Goal: Information Seeking & Learning: Check status

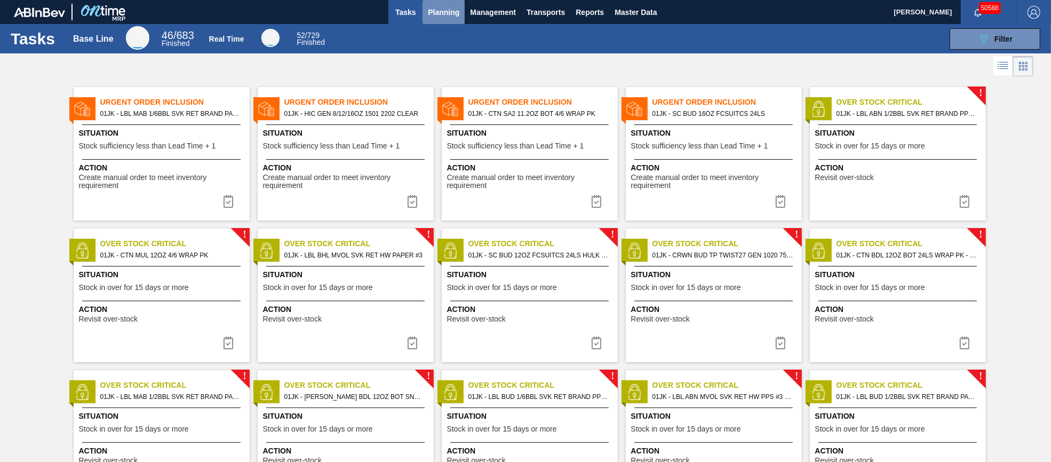
click at [449, 10] on span "Planning" at bounding box center [443, 12] width 31 height 13
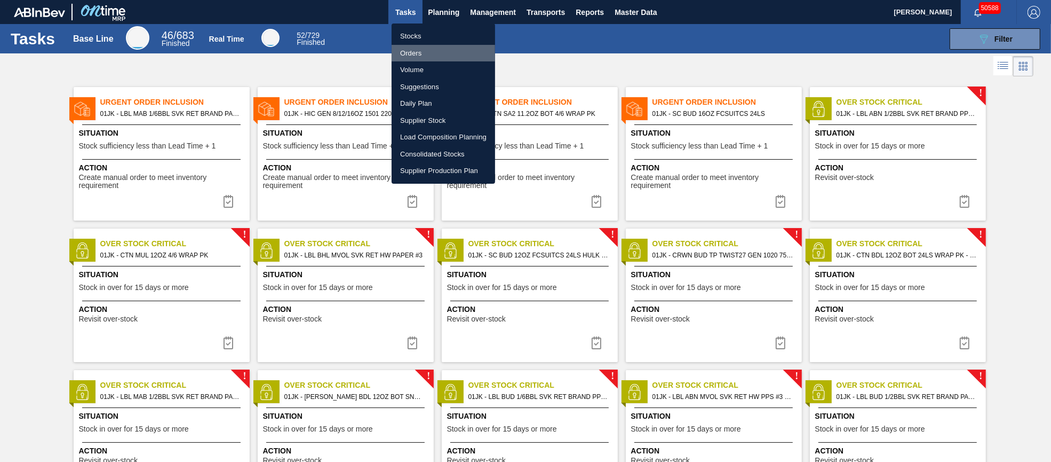
click at [419, 55] on li "Orders" at bounding box center [444, 53] width 104 height 17
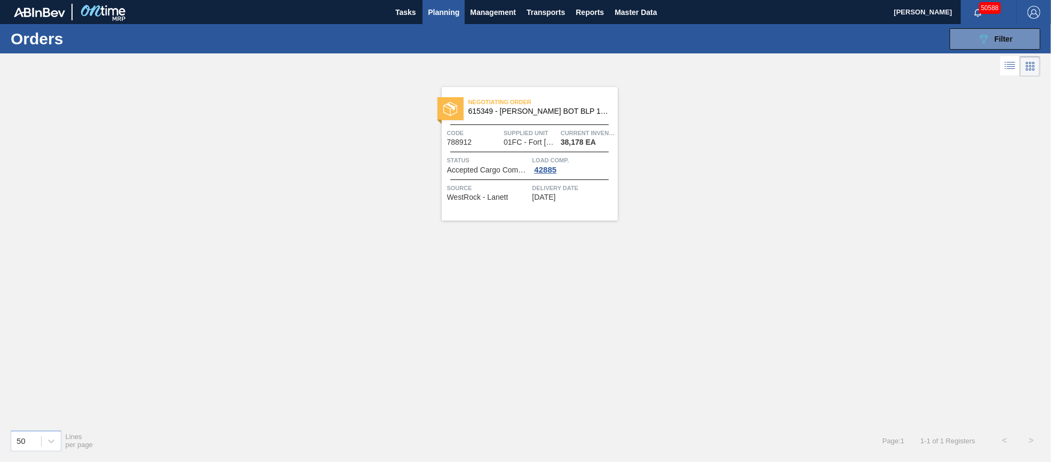
click at [537, 123] on div "Negotiating Order 615349 - [PERSON_NAME] BOT BLP 12OZ BSKT 6/12 12OZ BOT 092 Co…" at bounding box center [530, 153] width 176 height 133
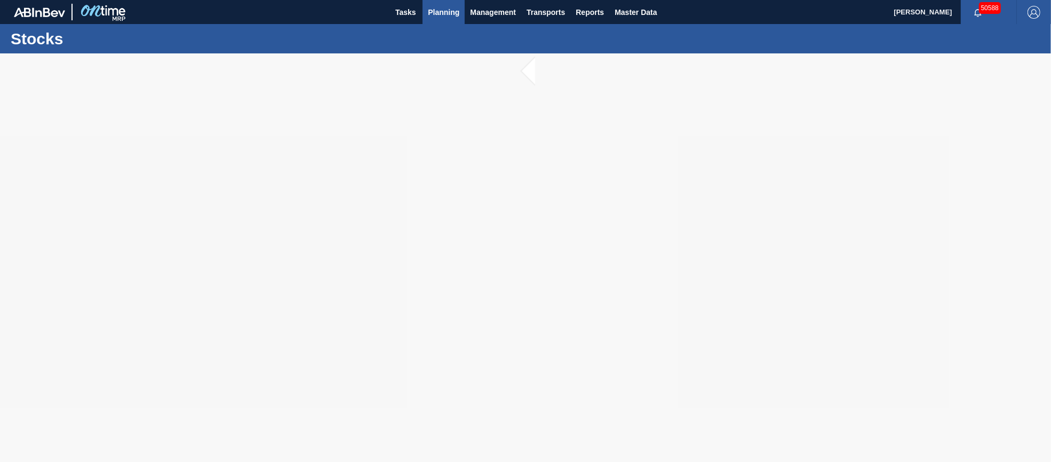
click at [447, 10] on span "Planning" at bounding box center [443, 12] width 31 height 13
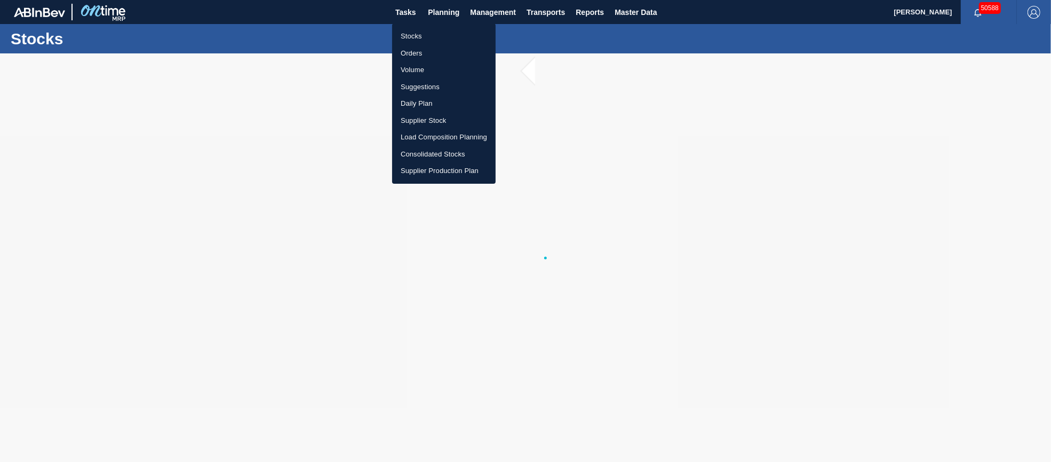
click at [426, 50] on li "Orders" at bounding box center [444, 53] width 104 height 17
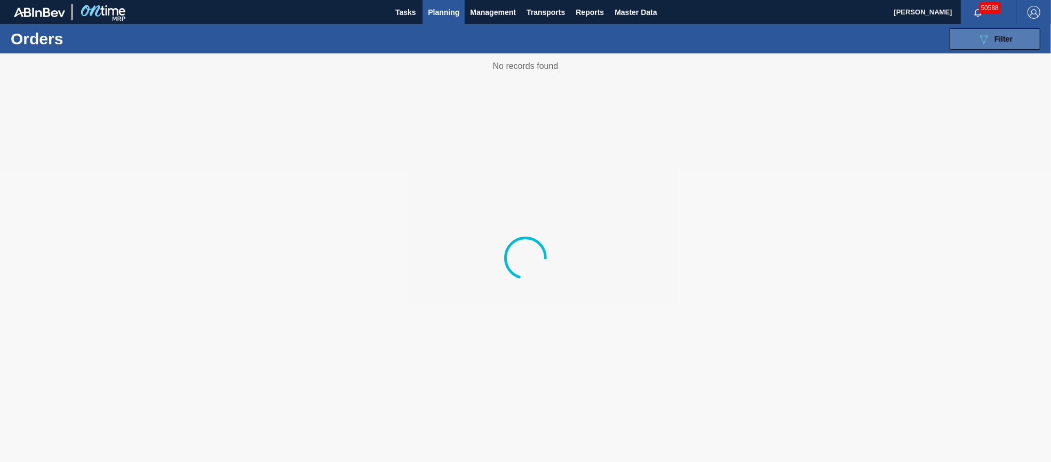
click at [991, 38] on div "089F7B8B-B2A5-4AFE-B5C0-19BA573D28AC Filter" at bounding box center [994, 39] width 35 height 13
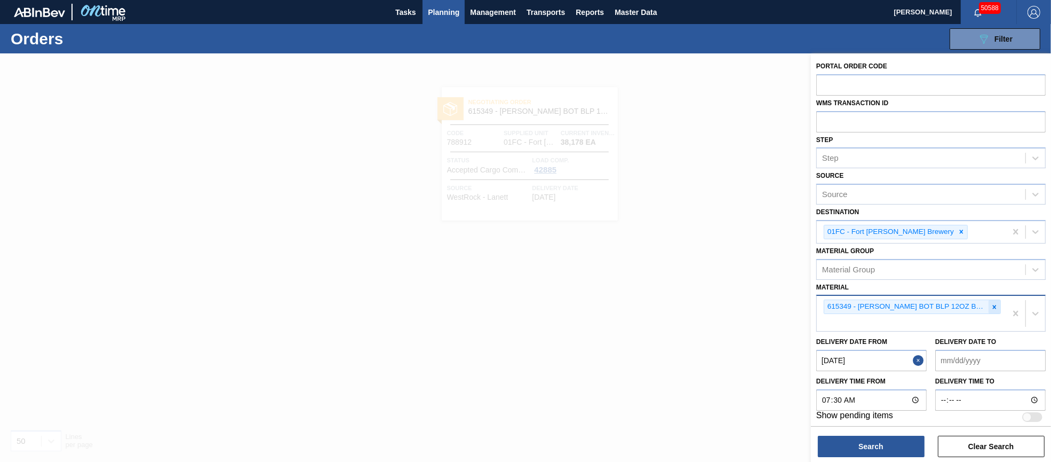
click at [993, 305] on icon at bounding box center [994, 306] width 7 height 7
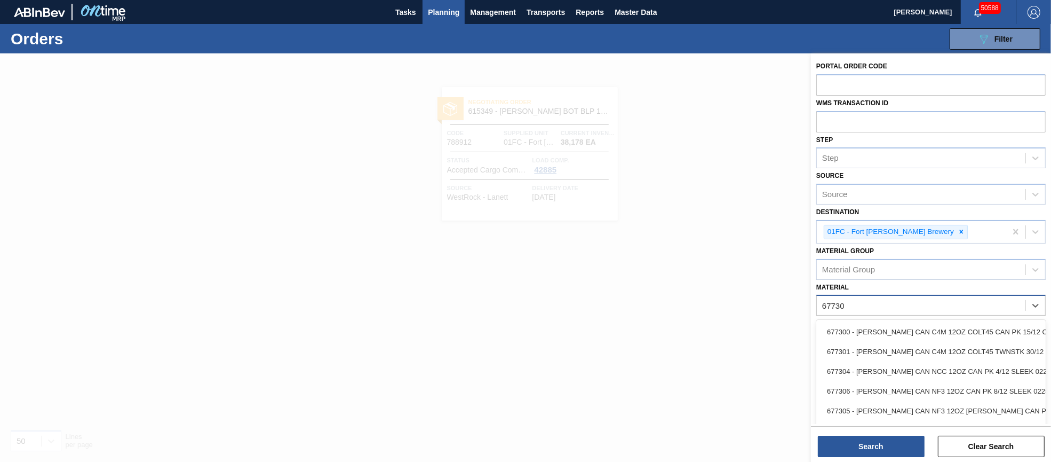
type input "677308"
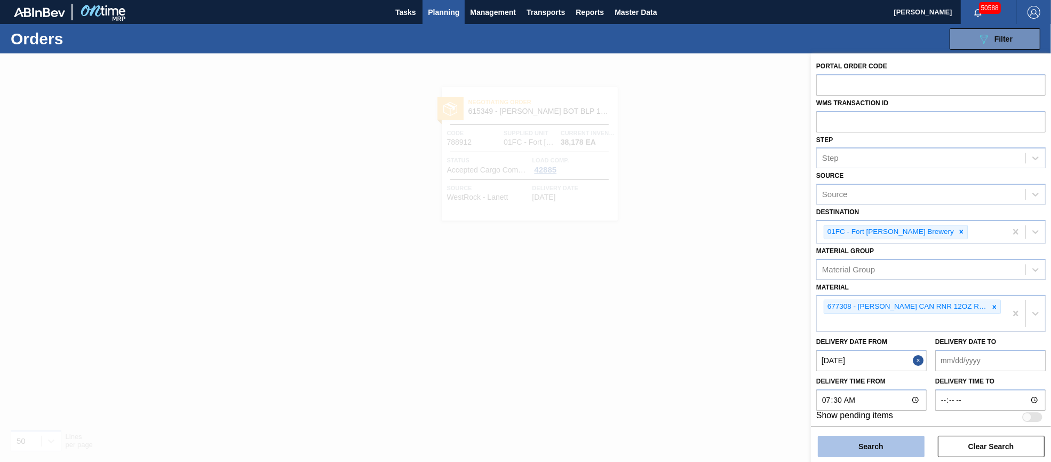
click at [895, 443] on button "Search" at bounding box center [871, 445] width 107 height 21
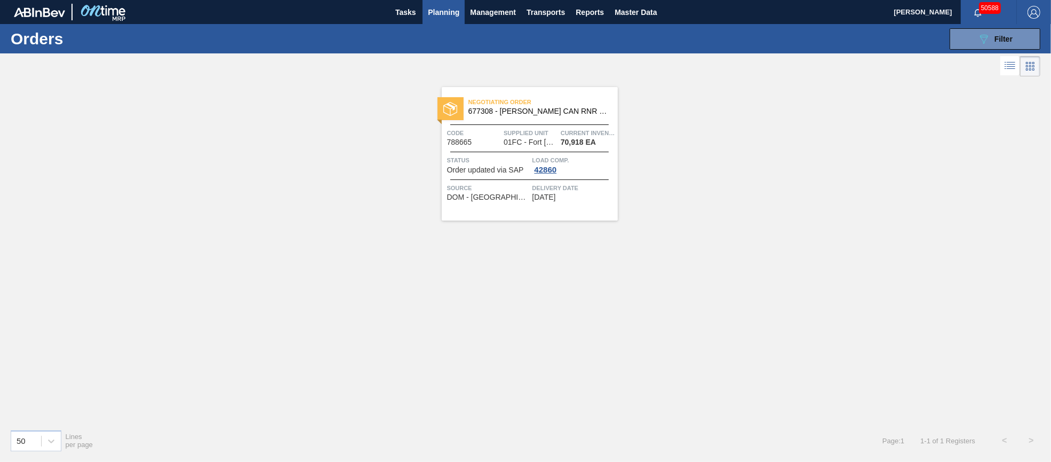
click at [528, 133] on span "Supplied Unit" at bounding box center [531, 133] width 54 height 11
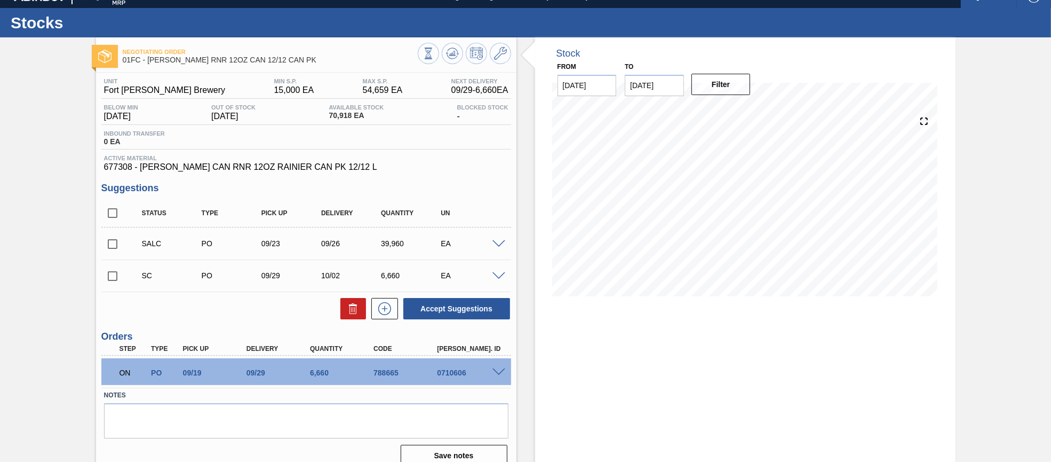
scroll to position [30, 0]
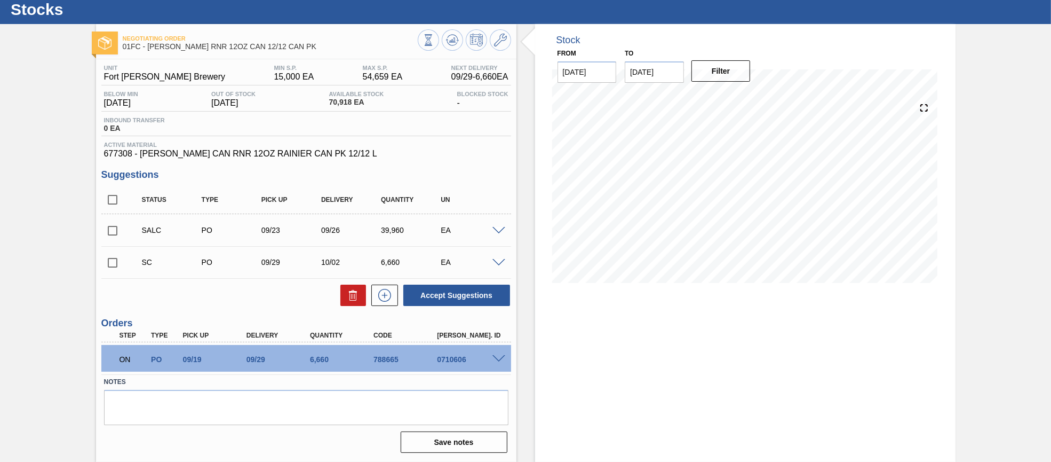
click at [497, 229] on span at bounding box center [498, 231] width 13 height 8
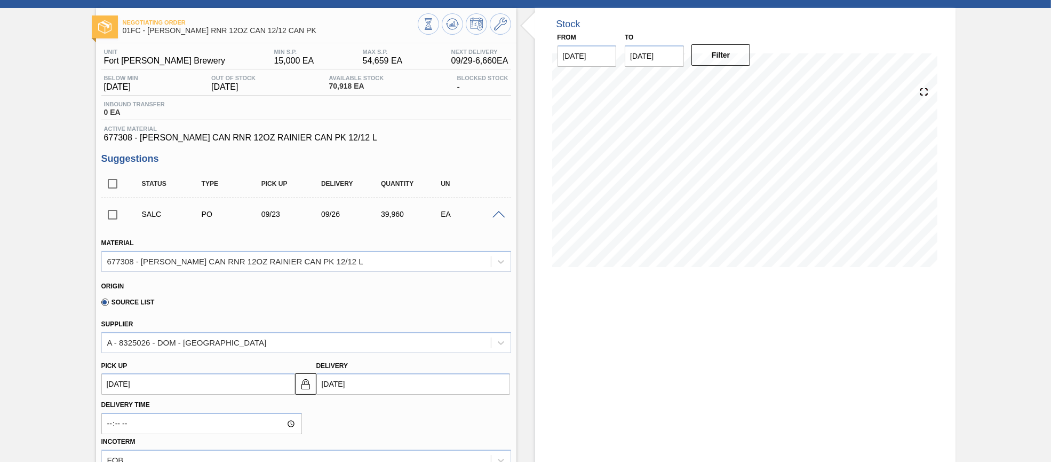
scroll to position [27, 0]
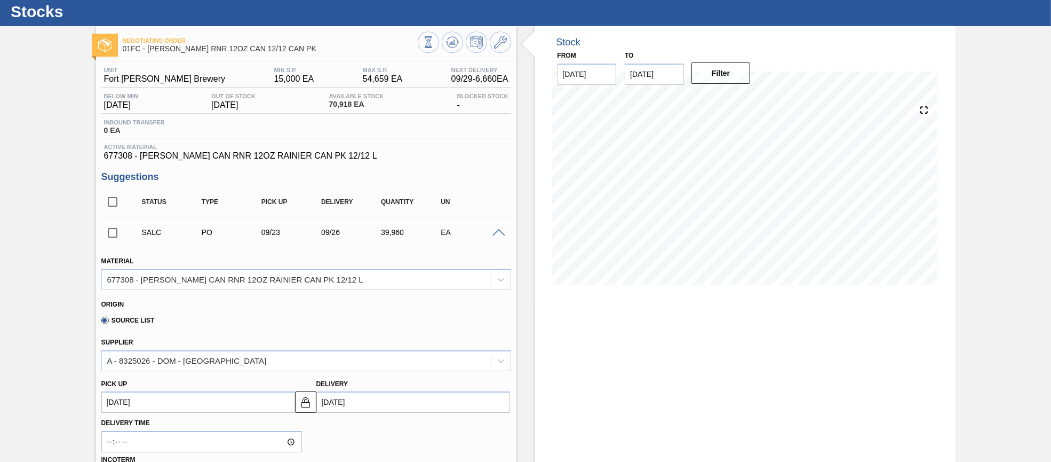
click at [498, 235] on span at bounding box center [498, 233] width 13 height 8
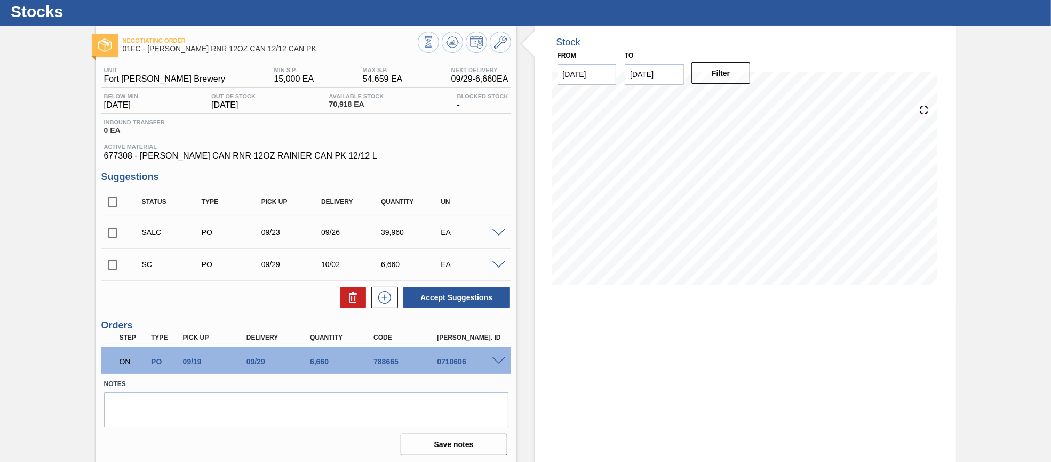
click at [152, 235] on div "SALC" at bounding box center [172, 232] width 67 height 9
click at [112, 233] on input "checkbox" at bounding box center [112, 232] width 22 height 22
checkbox input "false"
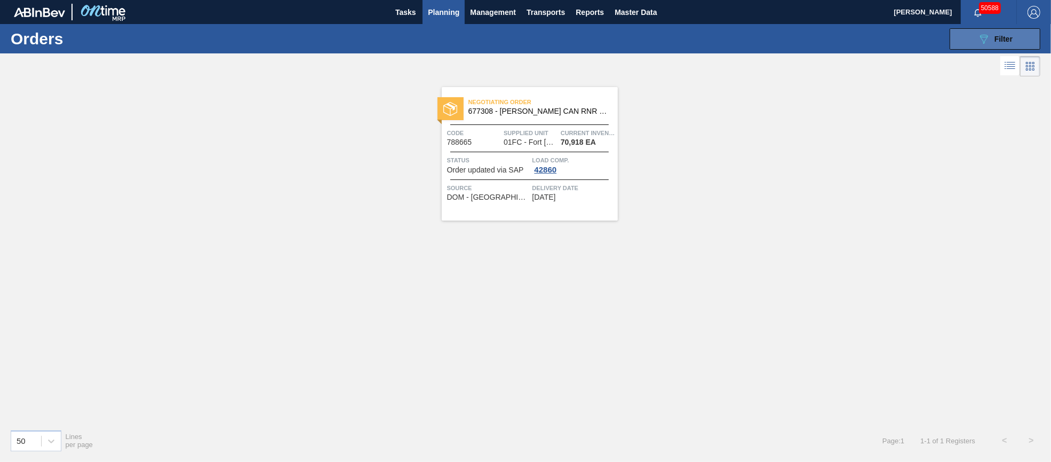
click at [999, 41] on span "Filter" at bounding box center [1004, 39] width 18 height 9
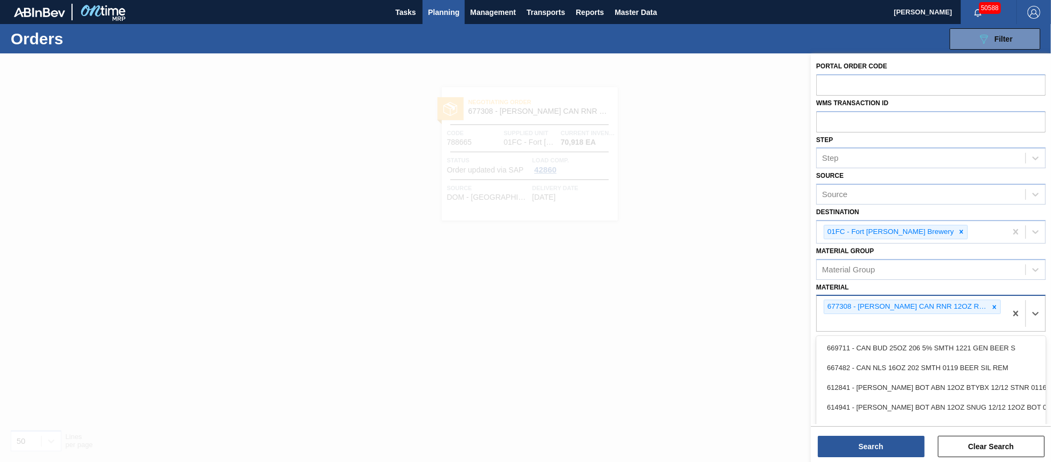
click at [990, 318] on div "677308 - [PERSON_NAME] CAN RNR 12OZ RAINIER CAN PK 12/12 L" at bounding box center [911, 313] width 189 height 35
type input "677365"
type input "677434"
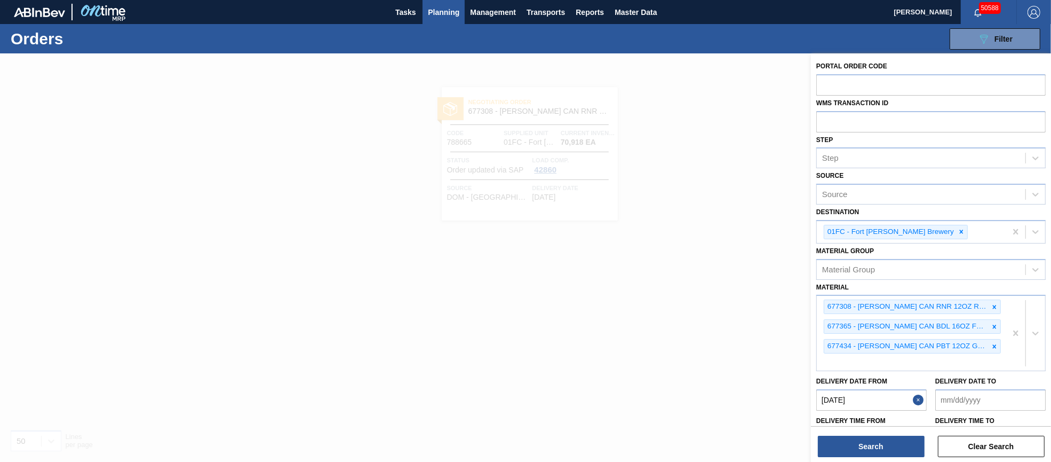
click at [889, 458] on div "Portal Order Code WMS Transaction ID Step Step Source Source Destination 01FC -…" at bounding box center [931, 258] width 240 height 410
click at [886, 451] on button "Search" at bounding box center [871, 445] width 107 height 21
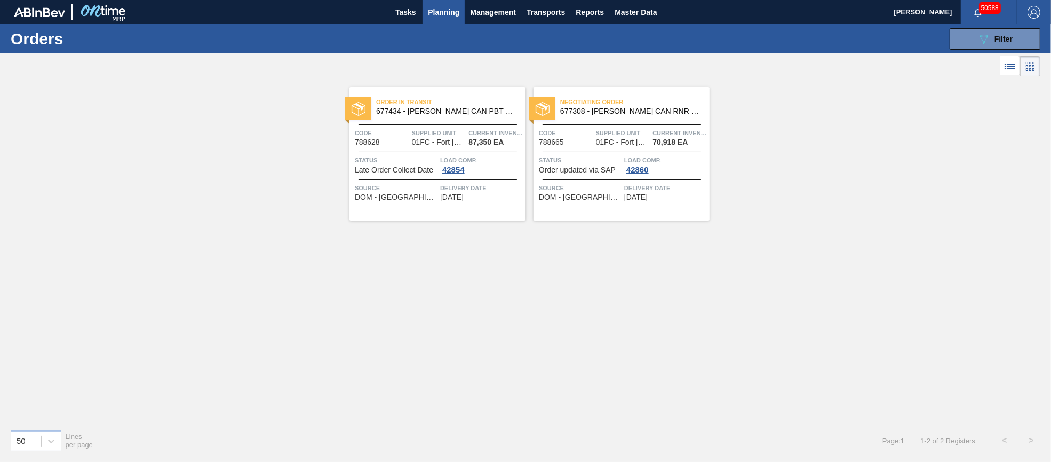
click at [448, 139] on span "01FC - Fort [PERSON_NAME] Brewery" at bounding box center [438, 142] width 53 height 8
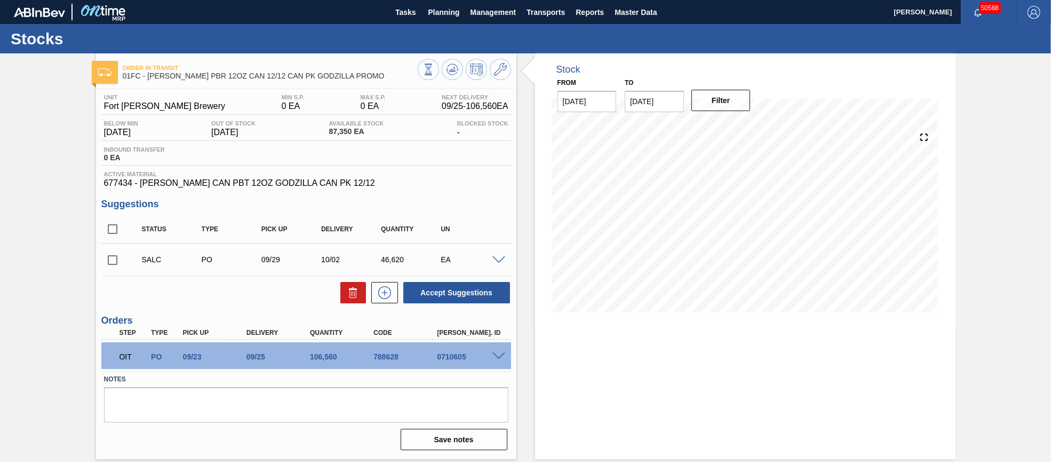
click at [494, 356] on span at bounding box center [498, 356] width 13 height 8
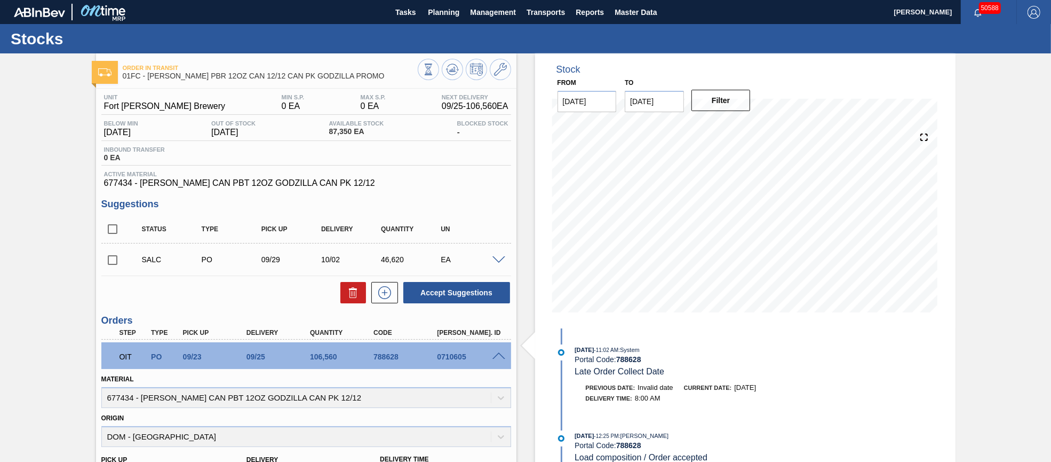
click at [502, 359] on span at bounding box center [498, 356] width 13 height 8
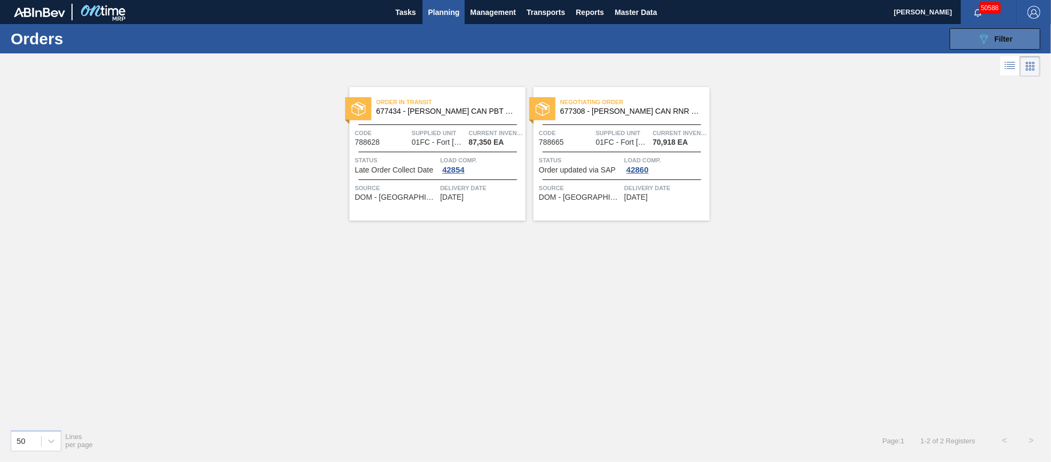
click at [1009, 44] on div "089F7B8B-B2A5-4AFE-B5C0-19BA573D28AC Filter" at bounding box center [994, 39] width 35 height 13
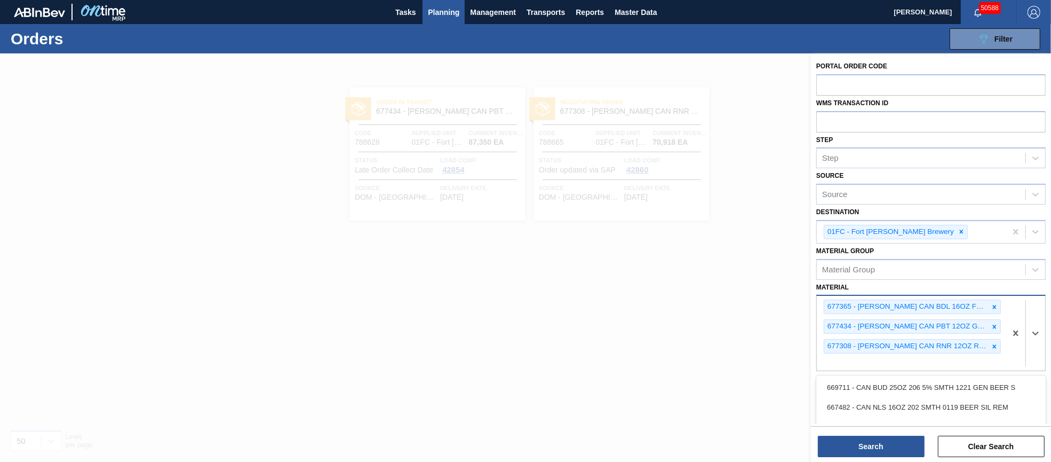
click at [970, 358] on div "677365 - [PERSON_NAME] CAN BDL 16OZ FOH - OK CAN PK 12/16 677434 - [PERSON_NAME…" at bounding box center [911, 333] width 189 height 75
type input "631681"
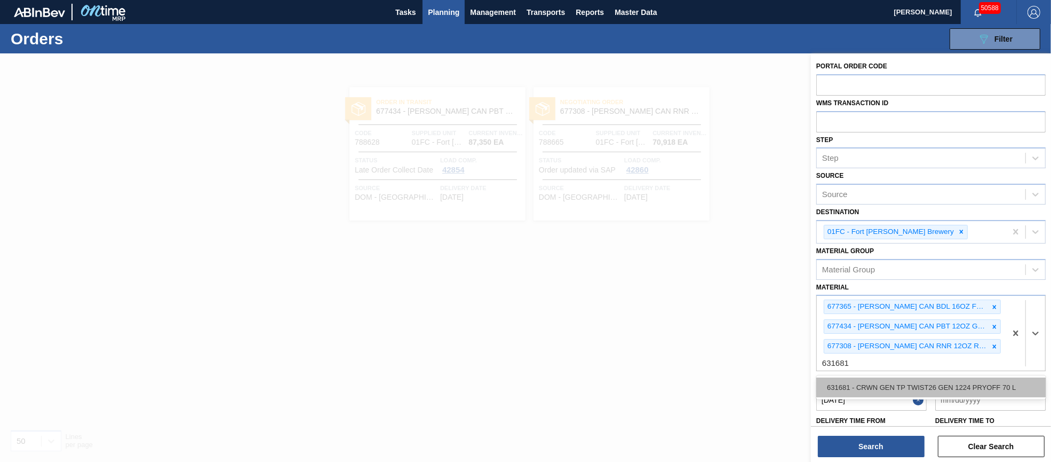
click at [967, 384] on div "631681 - CRWN GEN TP TWIST26 GEN 1224 PRYOFF 70 L" at bounding box center [930, 387] width 229 height 20
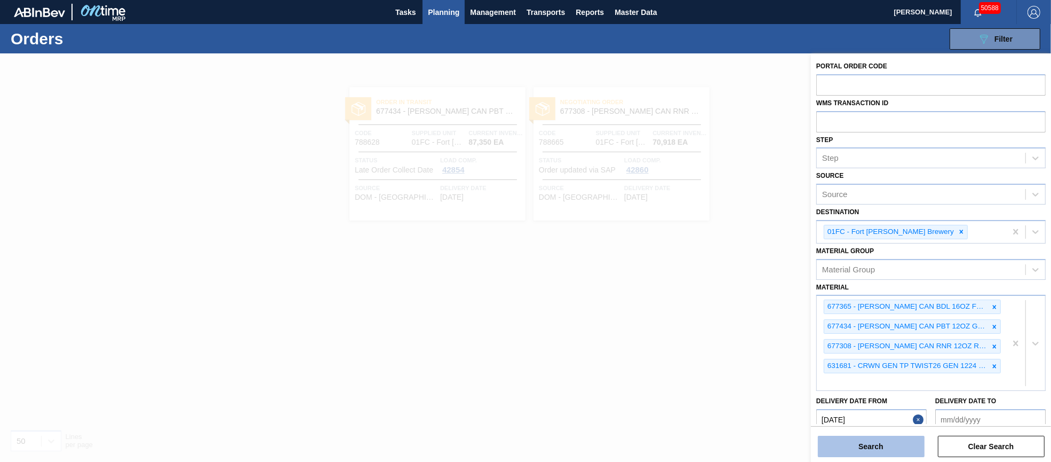
click at [877, 455] on button "Search" at bounding box center [871, 445] width 107 height 21
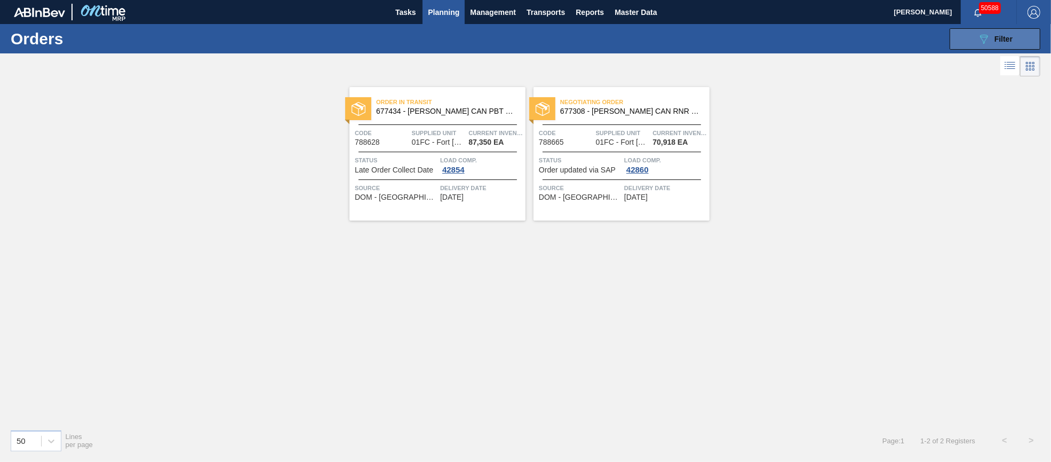
click at [1007, 40] on span "Filter" at bounding box center [1004, 39] width 18 height 9
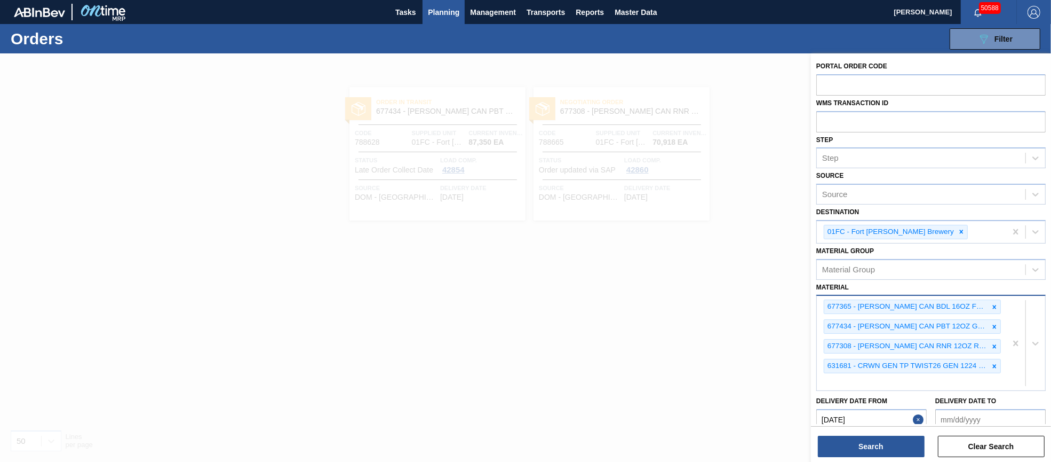
click at [918, 380] on div "677365 - [PERSON_NAME] CAN BDL 16OZ FOH - OK CAN PK 12/16 677434 - [PERSON_NAME…" at bounding box center [911, 343] width 189 height 94
type input "683257"
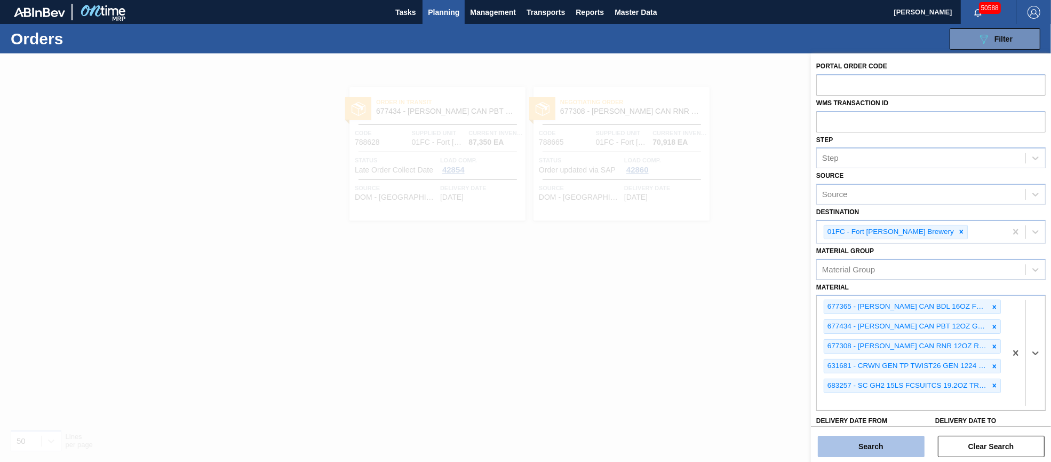
click at [881, 448] on button "Search" at bounding box center [871, 445] width 107 height 21
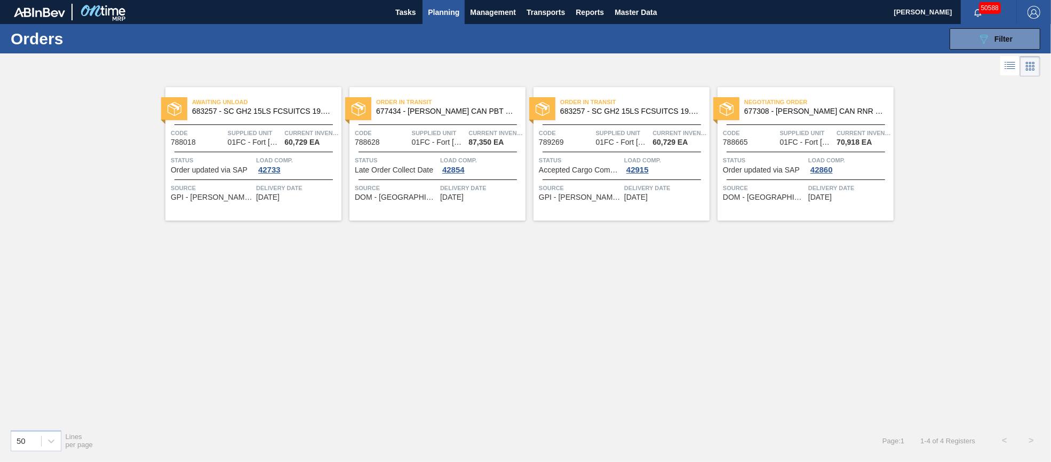
click at [253, 149] on div "Awaiting Unload 683257 - SC GH2 15LS FCSUITCS 19.2OZ TRANSPACK 12 Code 788018 S…" at bounding box center [253, 153] width 176 height 133
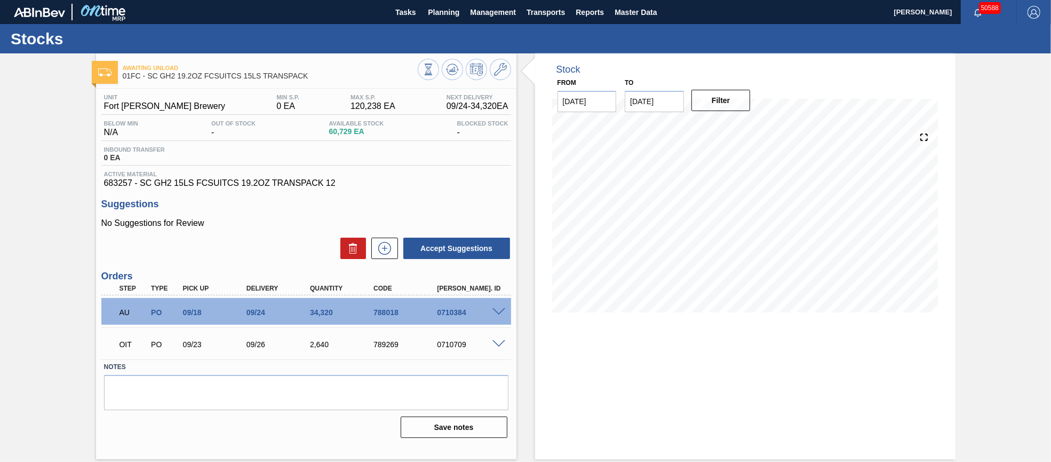
click at [497, 313] on span at bounding box center [498, 312] width 13 height 8
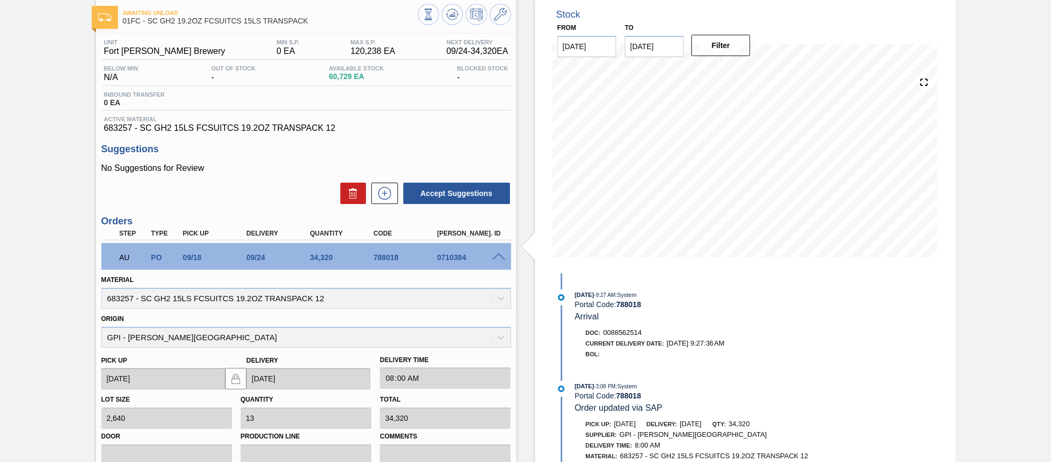
scroll to position [80, 0]
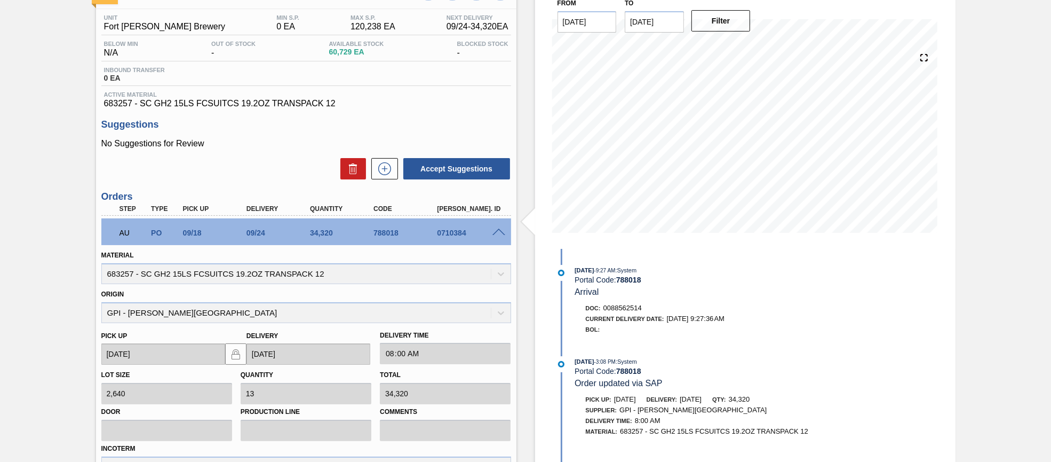
click at [497, 233] on span at bounding box center [498, 232] width 13 height 8
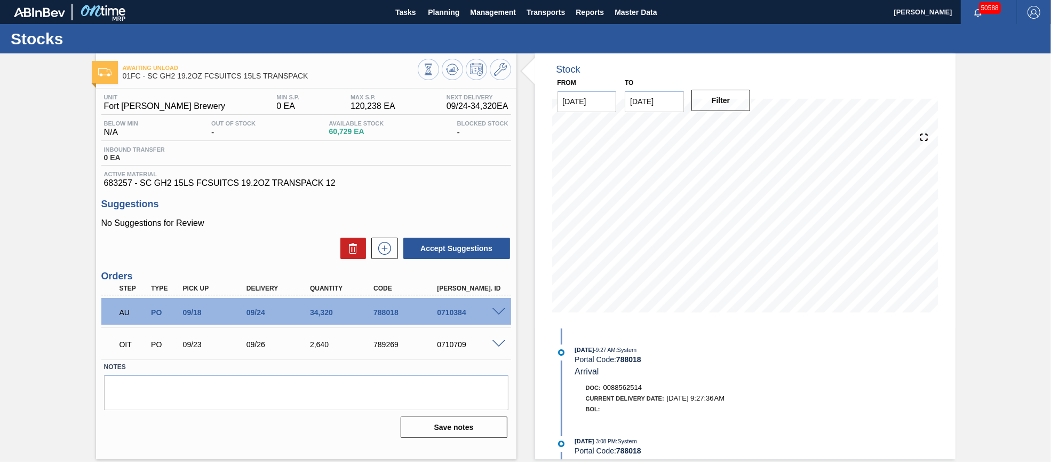
click at [498, 346] on span at bounding box center [498, 344] width 13 height 8
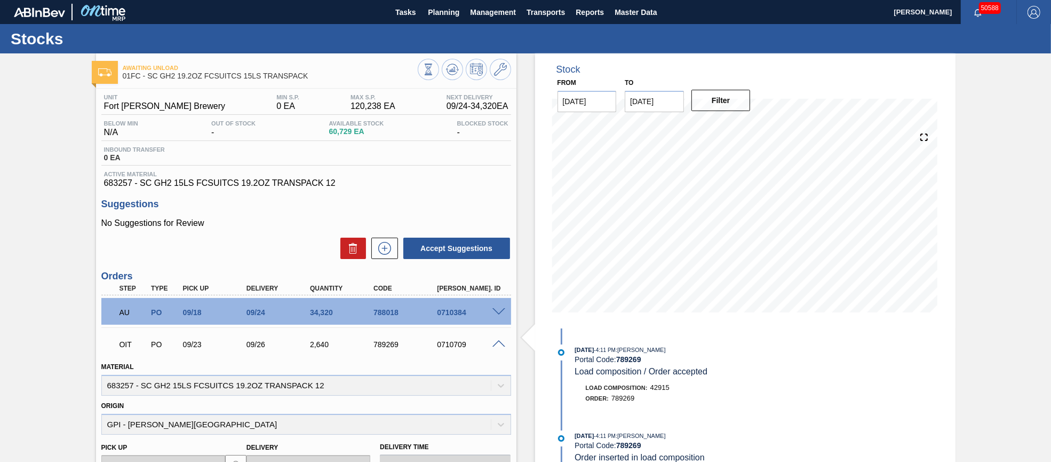
click at [498, 346] on span at bounding box center [498, 344] width 13 height 8
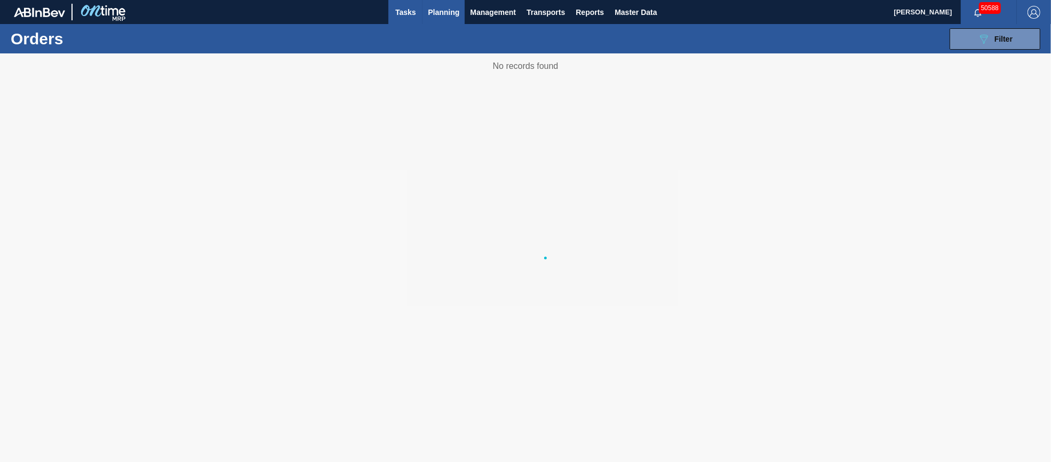
type from "[DATE]"
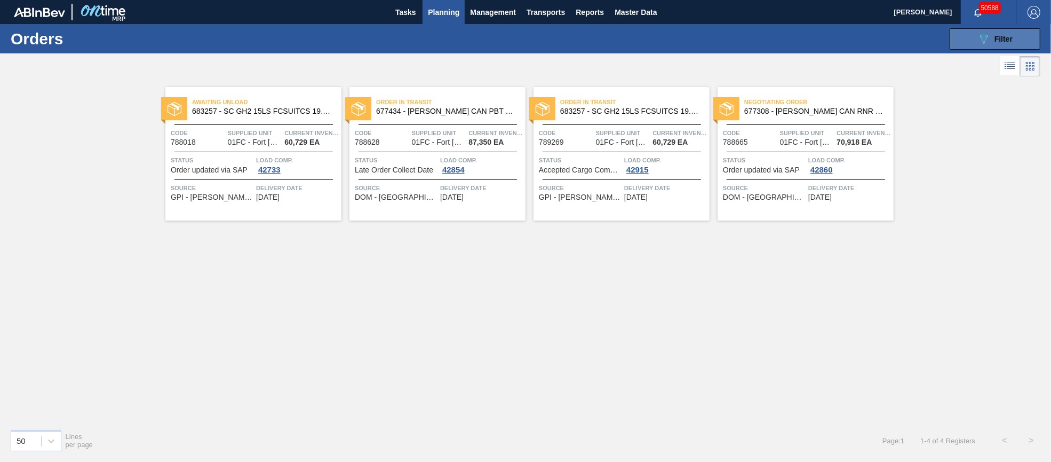
click at [988, 37] on icon "089F7B8B-B2A5-4AFE-B5C0-19BA573D28AC" at bounding box center [983, 39] width 13 height 13
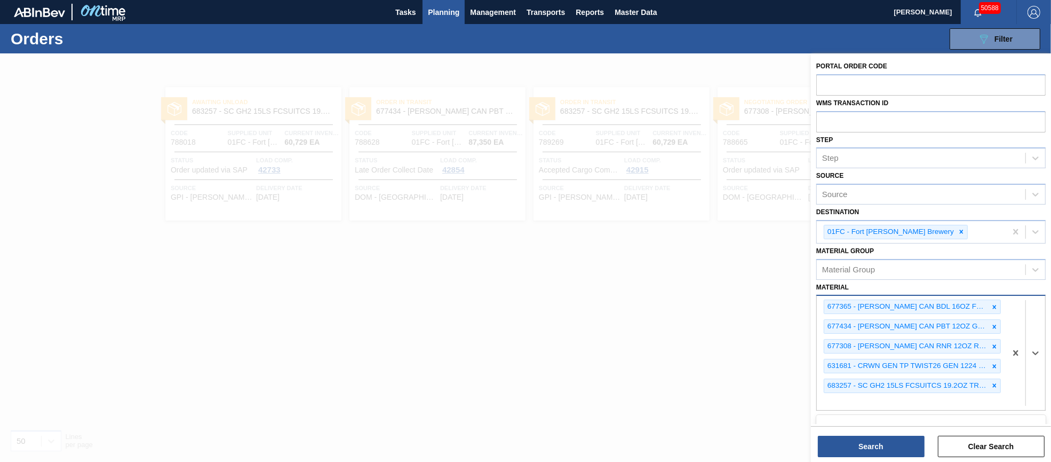
click at [920, 395] on div "677365 - [PERSON_NAME] CAN BDL 16OZ FOH - OK CAN PK 12/16 677434 - [PERSON_NAME…" at bounding box center [911, 353] width 189 height 114
type input "683623"
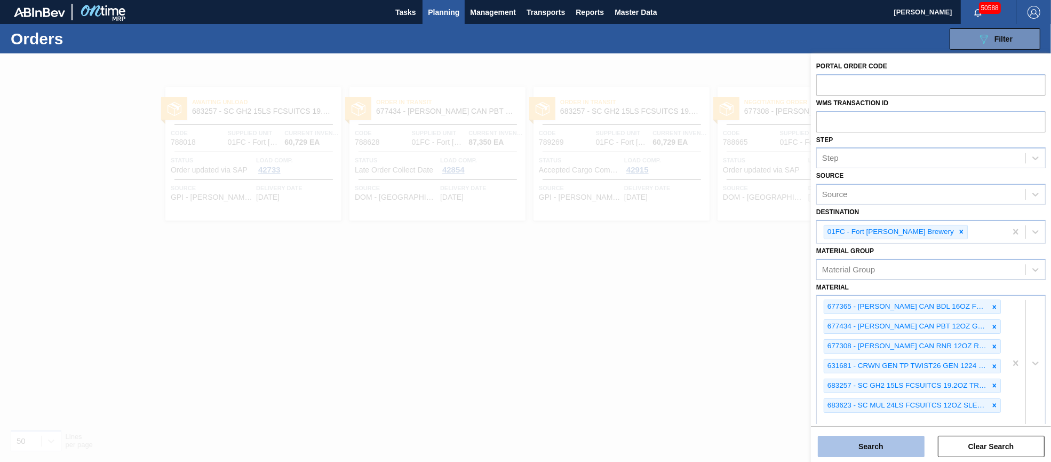
click at [864, 443] on button "Search" at bounding box center [871, 445] width 107 height 21
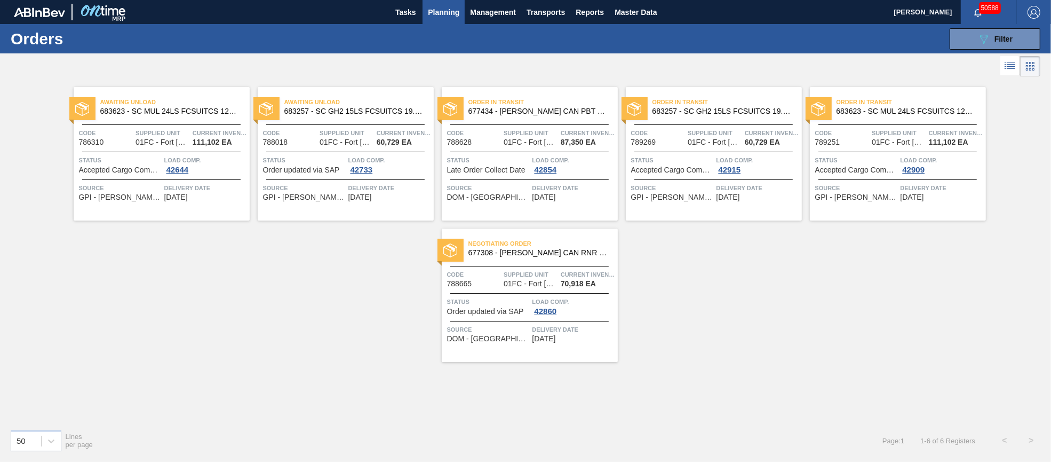
click at [165, 132] on span "Supplied Unit" at bounding box center [163, 133] width 54 height 11
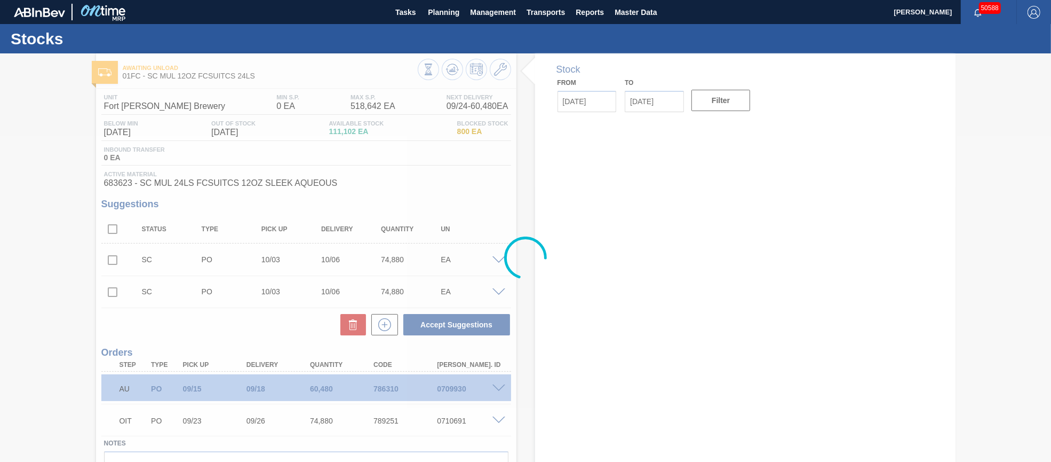
type input "[DATE]"
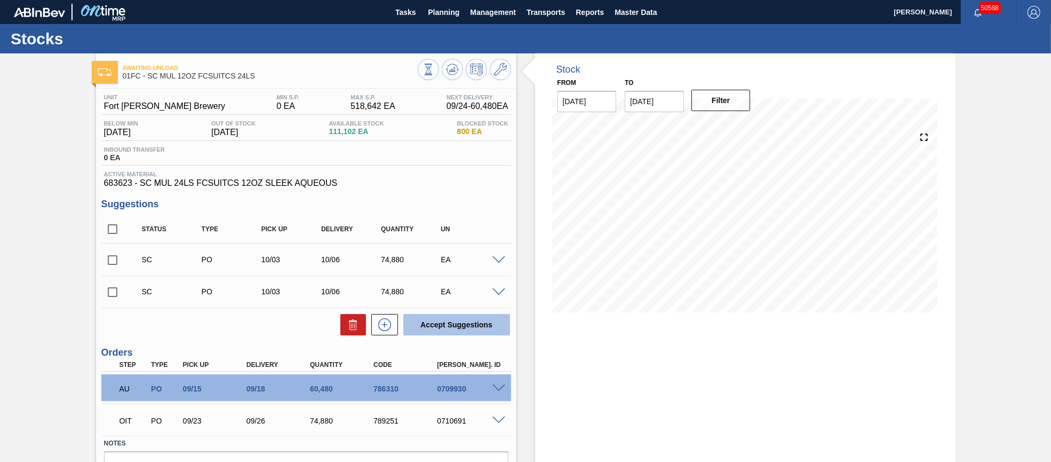
scroll to position [62, 0]
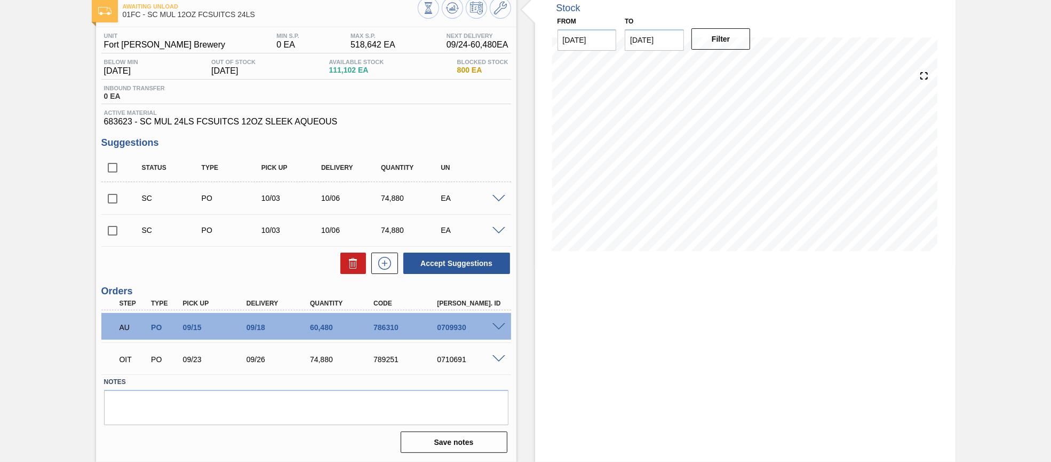
click at [499, 356] on span at bounding box center [498, 359] width 13 height 8
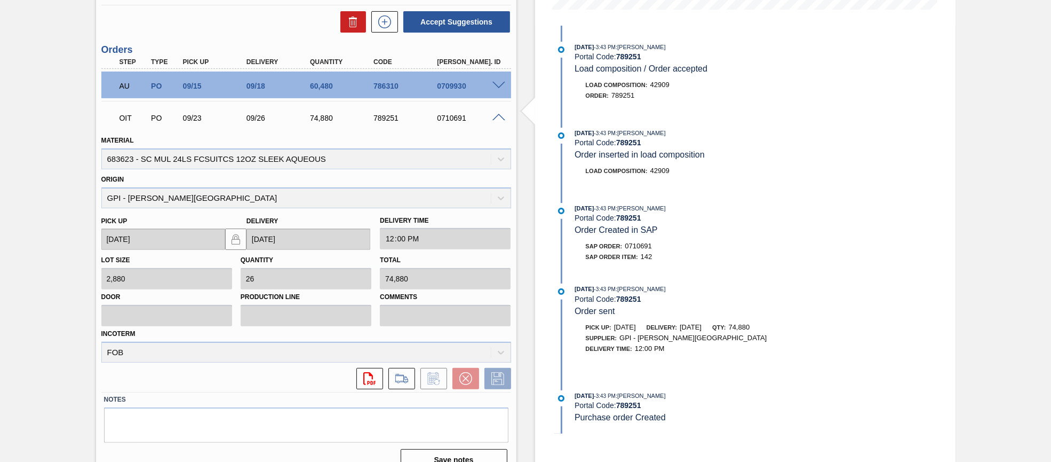
scroll to position [319, 0]
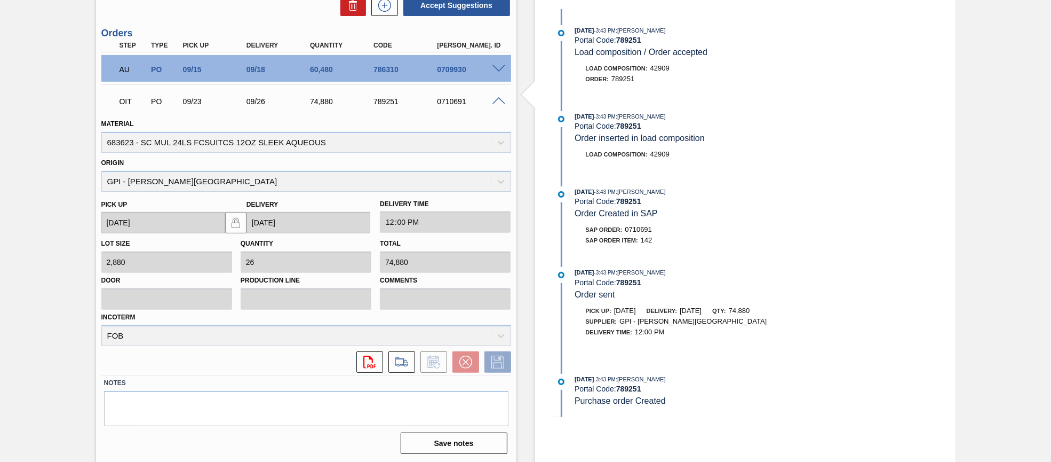
click at [497, 102] on span at bounding box center [498, 101] width 13 height 8
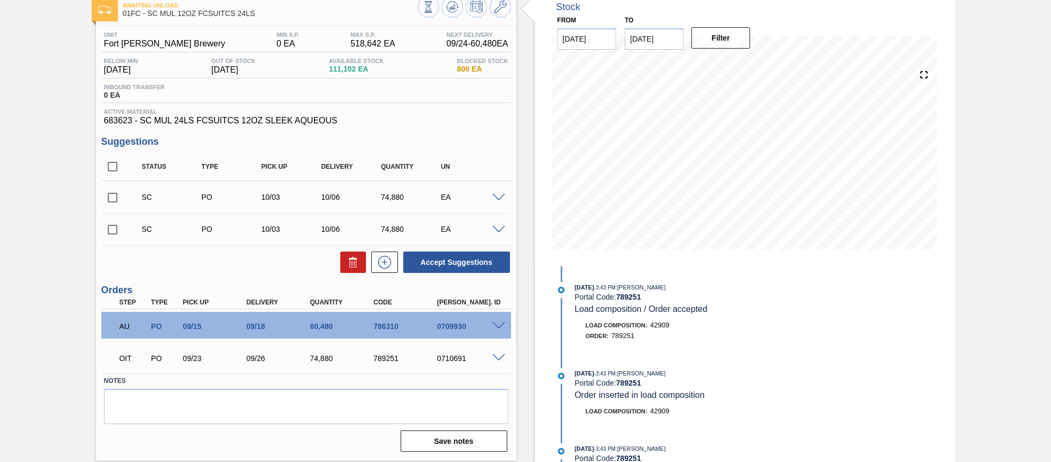
scroll to position [0, 0]
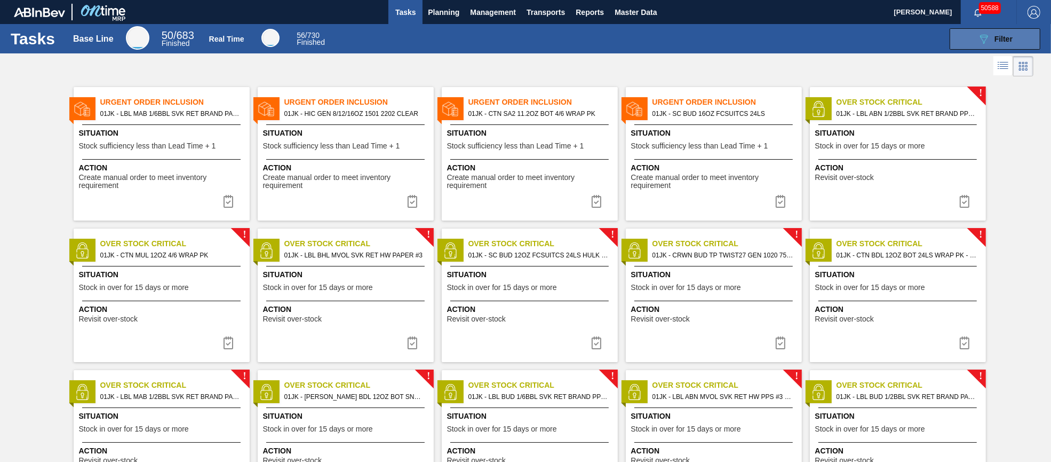
click at [985, 33] on icon "089F7B8B-B2A5-4AFE-B5C0-19BA573D28AC" at bounding box center [983, 39] width 13 height 13
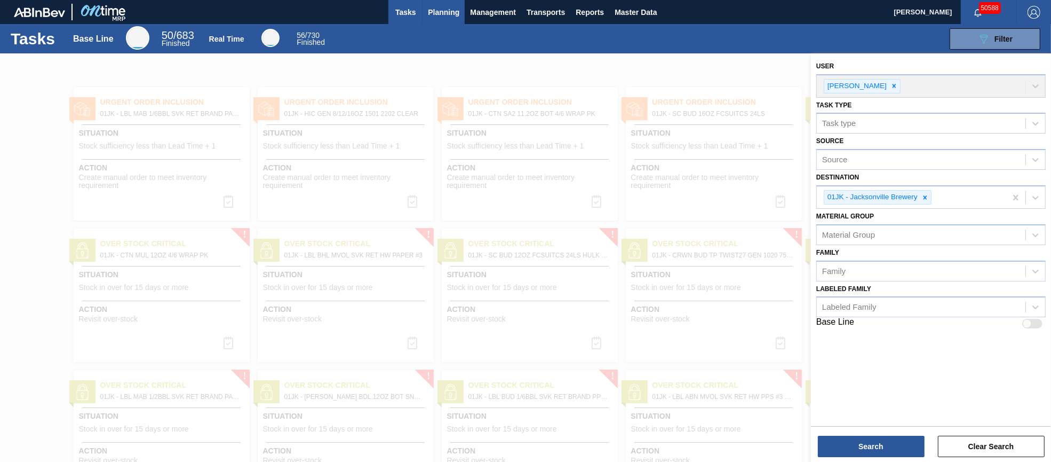
click at [438, 9] on span "Planning" at bounding box center [443, 12] width 31 height 13
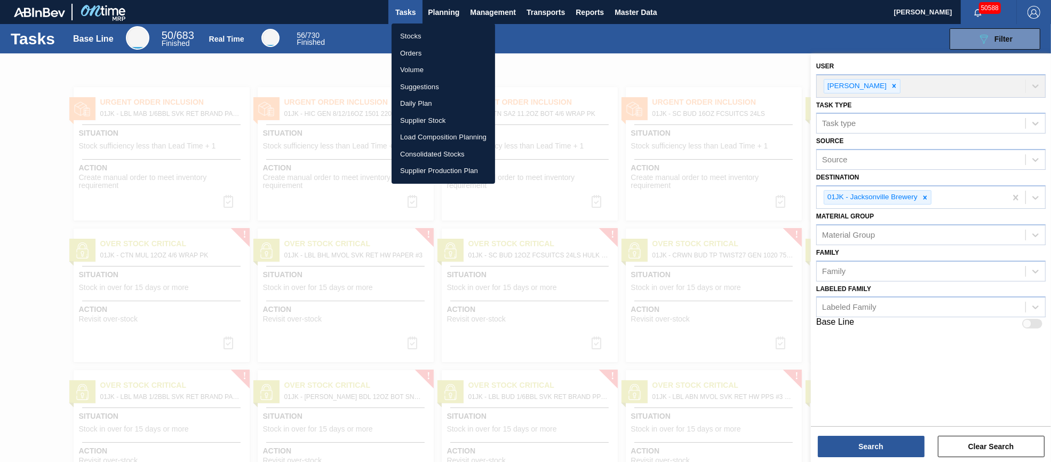
click at [420, 57] on li "Orders" at bounding box center [444, 53] width 104 height 17
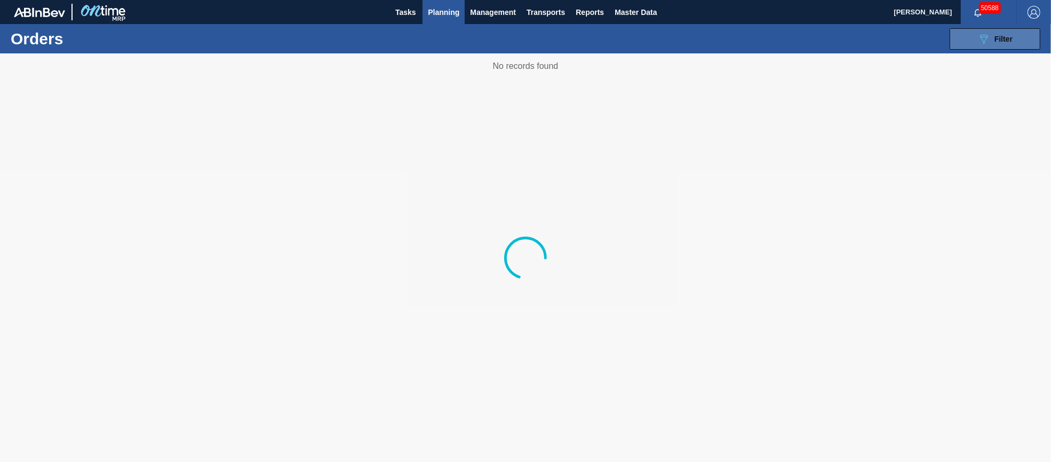
click at [999, 37] on span "Filter" at bounding box center [1004, 39] width 18 height 9
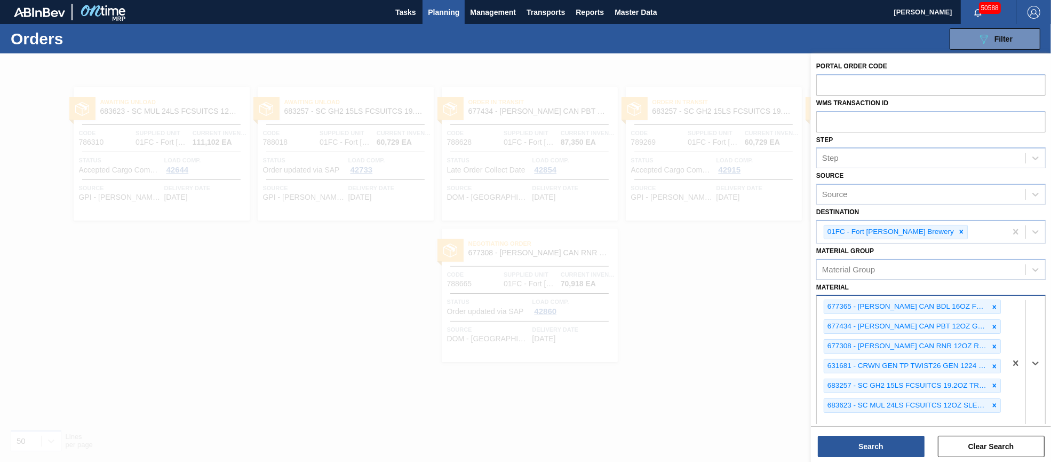
click at [947, 416] on div "677365 - CARR CAN BDL 16OZ FOH - OK CAN PK 12/16 677434 - CARR CAN PBT 12OZ GOD…" at bounding box center [911, 362] width 189 height 133
type input "710194"
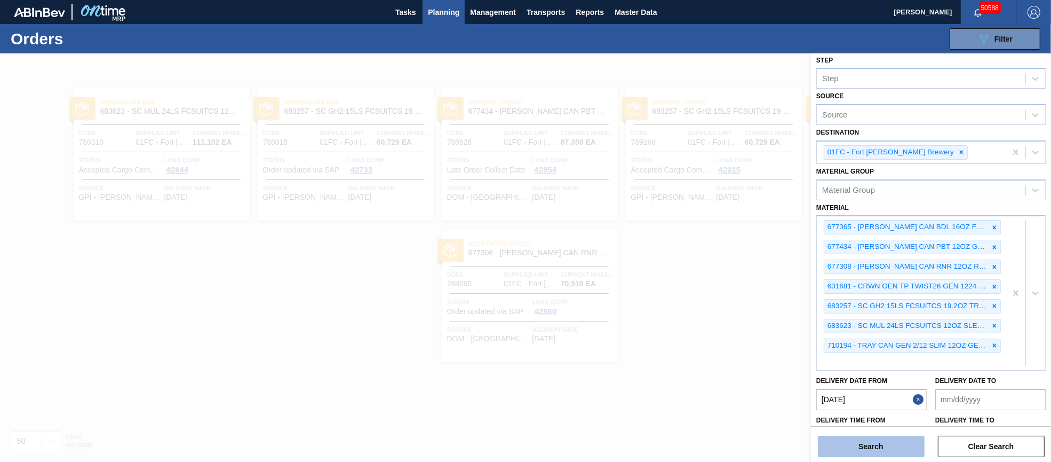
click at [871, 444] on button "Search" at bounding box center [871, 445] width 107 height 21
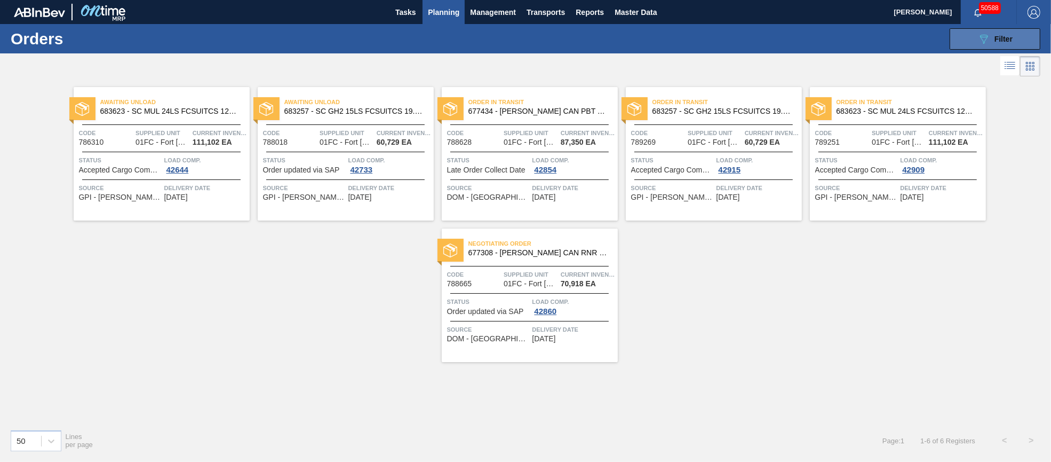
click at [1018, 35] on button "089F7B8B-B2A5-4AFE-B5C0-19BA573D28AC Filter" at bounding box center [995, 38] width 91 height 21
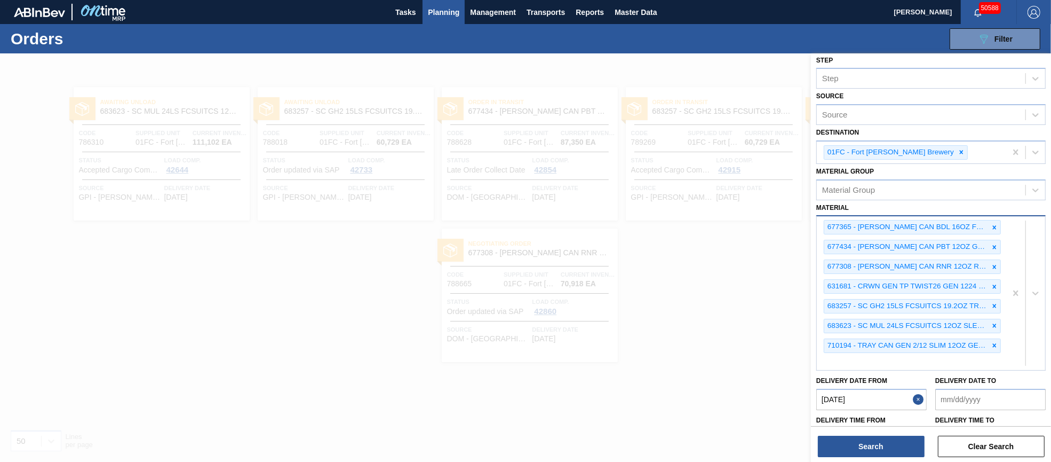
click at [874, 361] on div "677365 - CARR CAN BDL 16OZ FOH - OK CAN PK 12/16 677434 - CARR CAN PBT 12OZ GOD…" at bounding box center [911, 292] width 189 height 153
type input "710511"
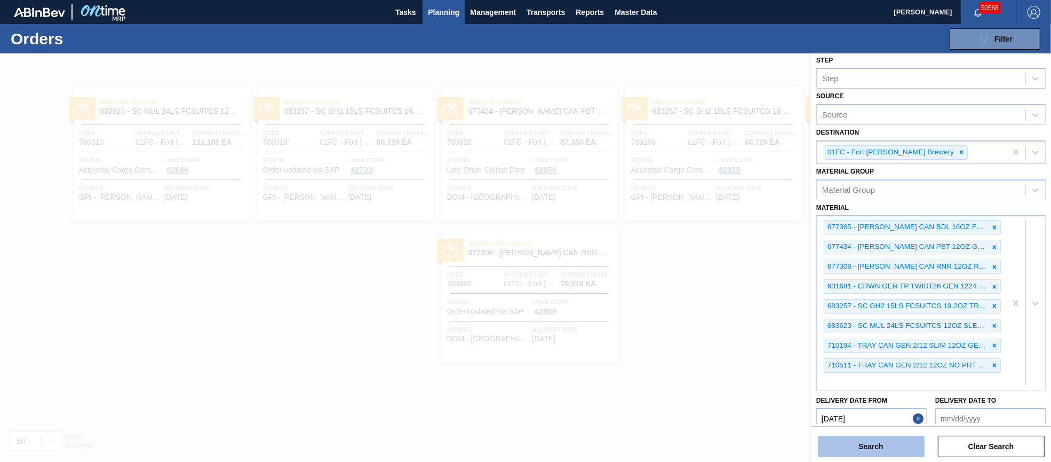
click at [864, 450] on button "Search" at bounding box center [871, 445] width 107 height 21
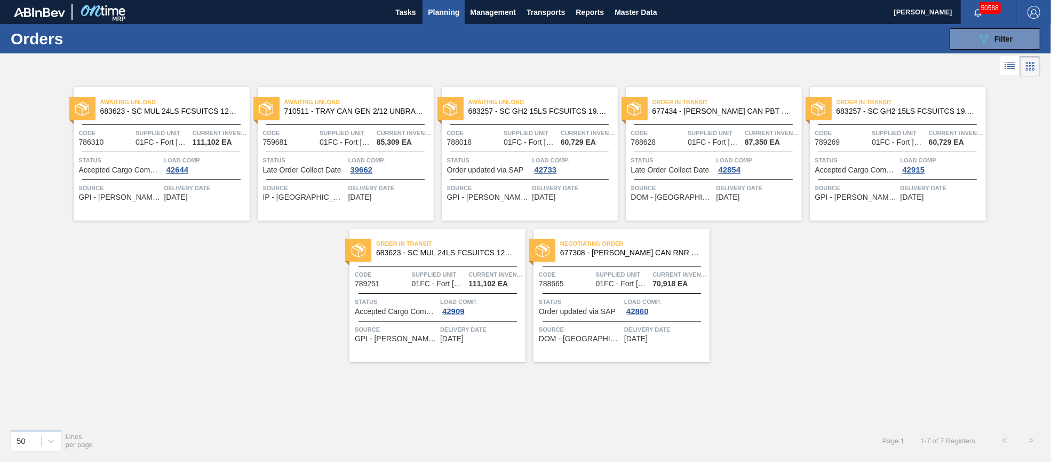
click at [380, 150] on div "Awaiting Unload 710511 - TRAY CAN GEN 2/12 UNBRANDED 12OZ NO PRT Code 759681 Su…" at bounding box center [346, 153] width 176 height 133
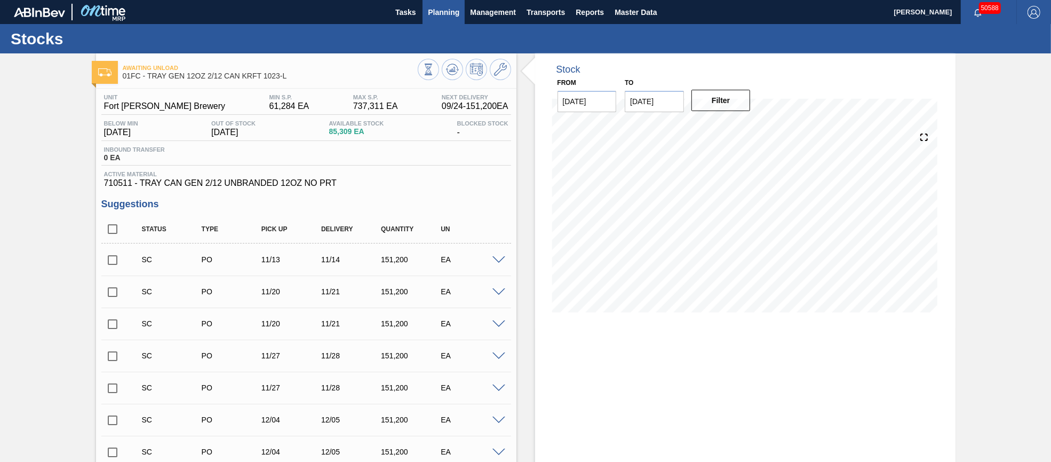
click at [434, 10] on span "Planning" at bounding box center [443, 12] width 31 height 13
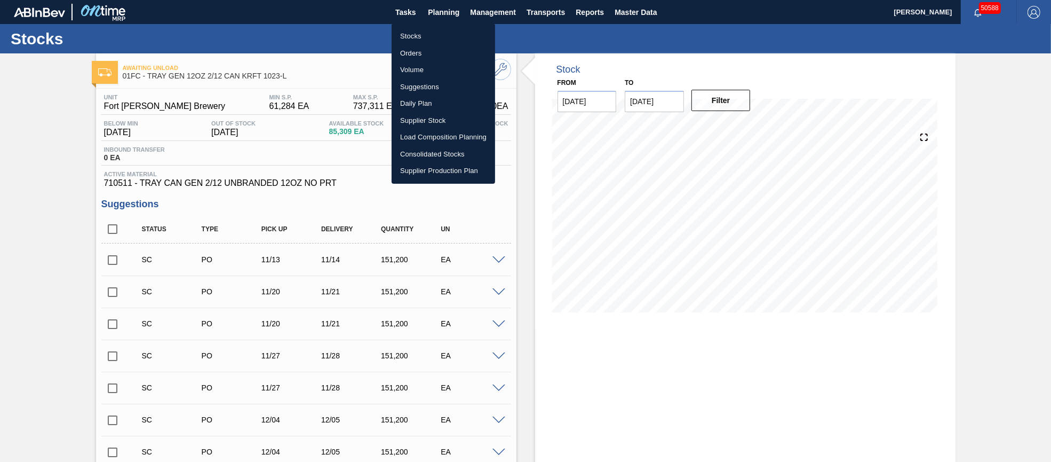
click at [420, 50] on li "Orders" at bounding box center [444, 53] width 104 height 17
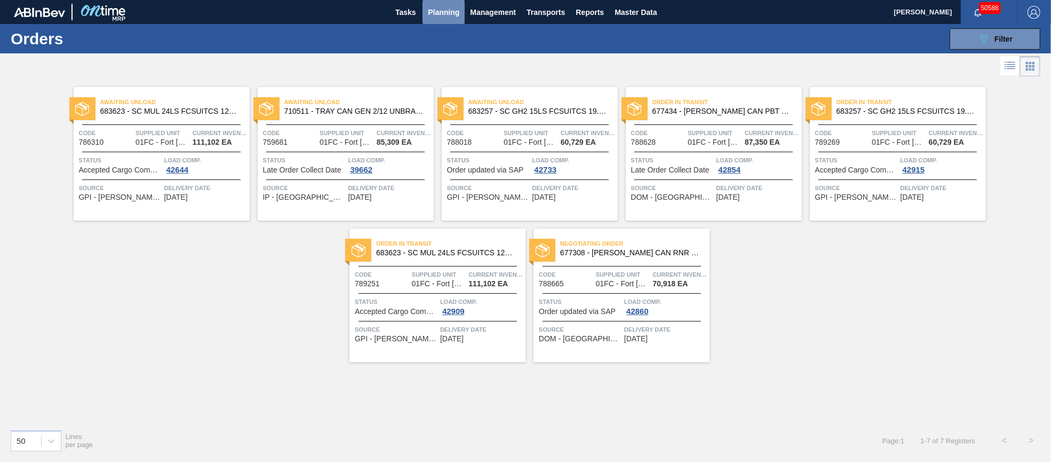
click at [436, 14] on span "Planning" at bounding box center [443, 12] width 31 height 13
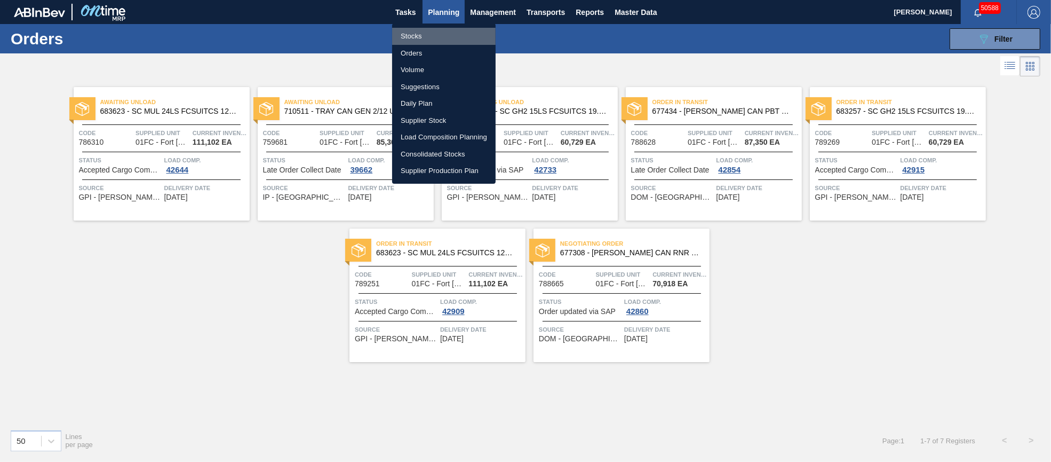
click at [419, 31] on li "Stocks" at bounding box center [444, 36] width 104 height 17
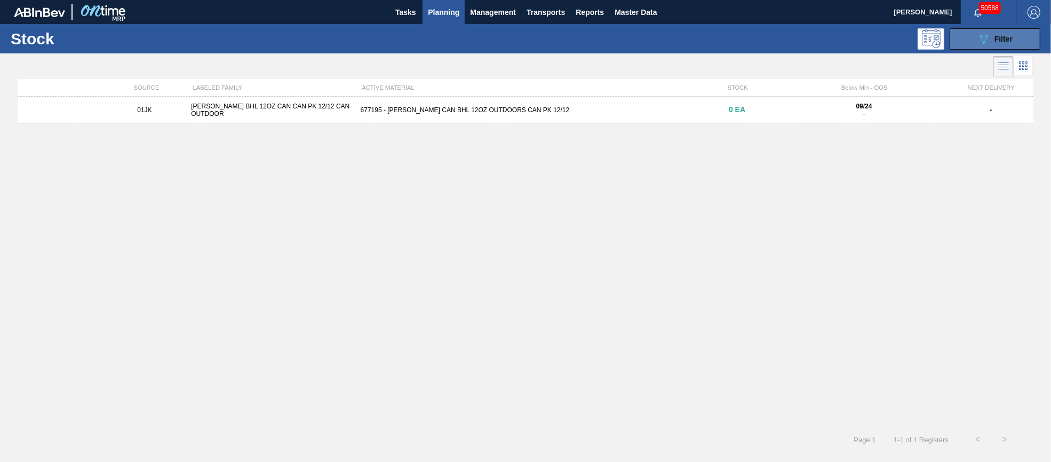
click at [993, 44] on div "089F7B8B-B2A5-4AFE-B5C0-19BA573D28AC Filter" at bounding box center [994, 39] width 35 height 13
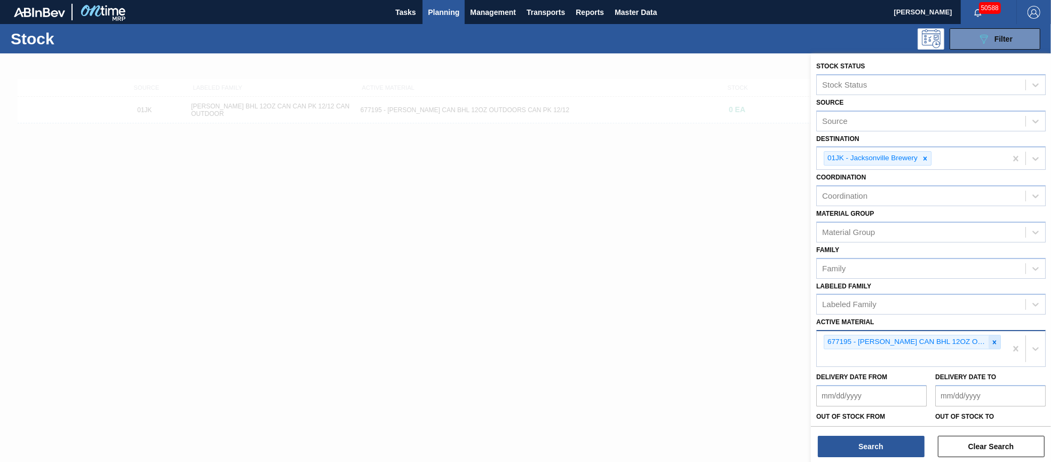
click at [998, 335] on div at bounding box center [995, 341] width 12 height 13
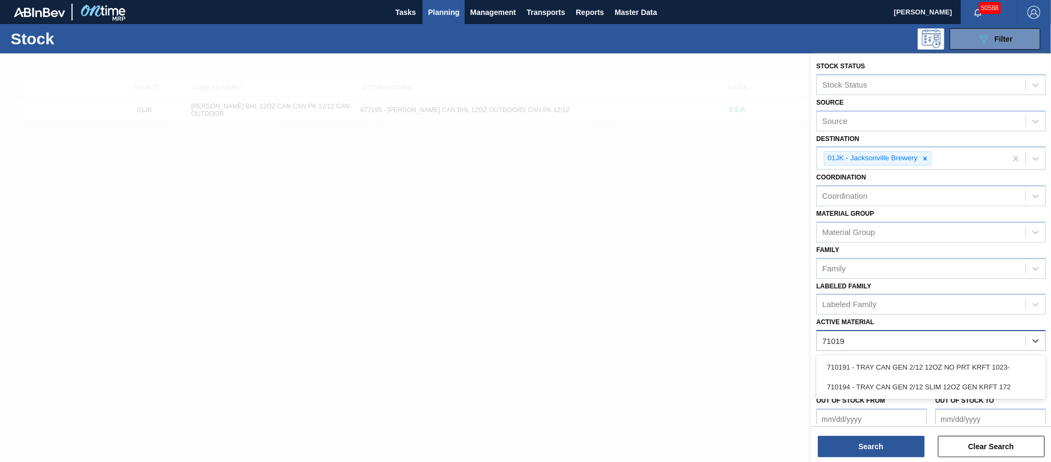
type Material "710194"
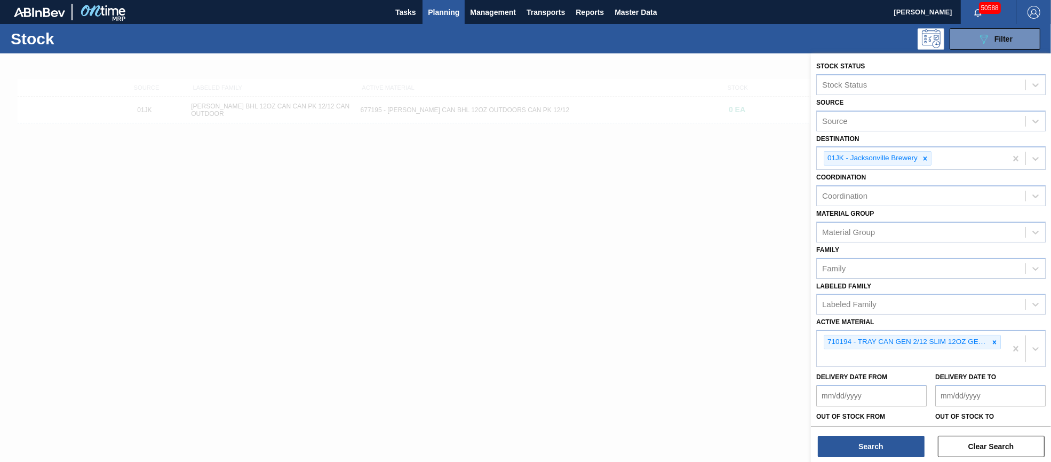
drag, startPoint x: 886, startPoint y: 441, endPoint x: 982, endPoint y: 181, distance: 277.5
click at [987, 223] on div "Stock Status Stock Status Source Source Destination 01JK - Jacksonville Brewery…" at bounding box center [931, 238] width 240 height 370
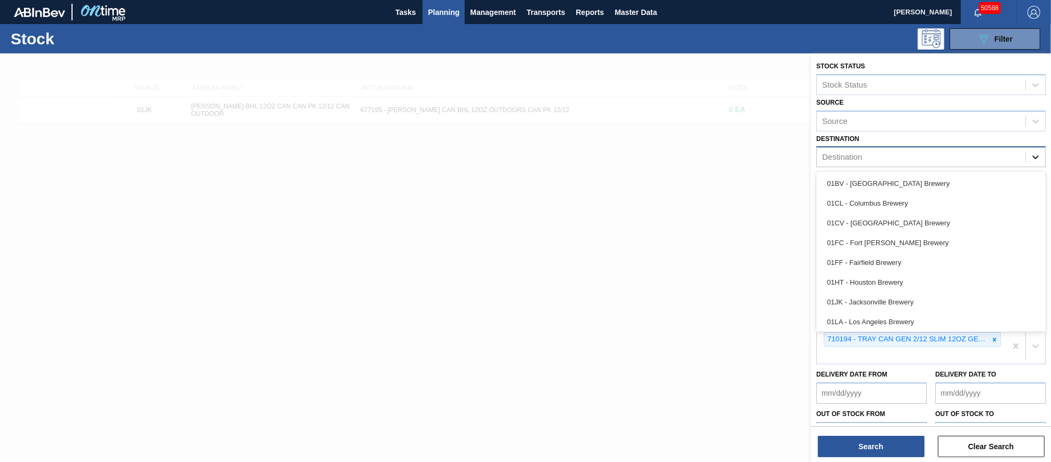
click at [1032, 156] on icon at bounding box center [1035, 157] width 11 height 11
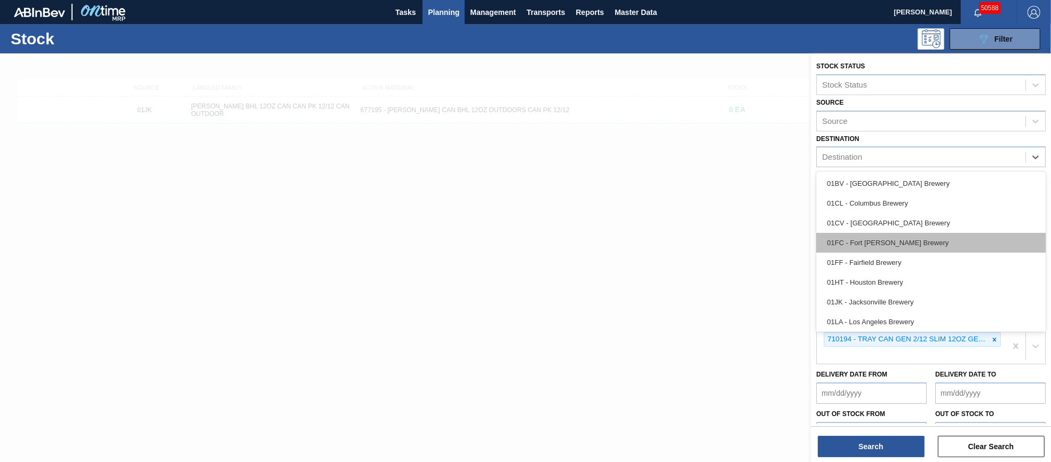
click at [897, 243] on div "01FC - Fort [PERSON_NAME] Brewery" at bounding box center [930, 243] width 229 height 20
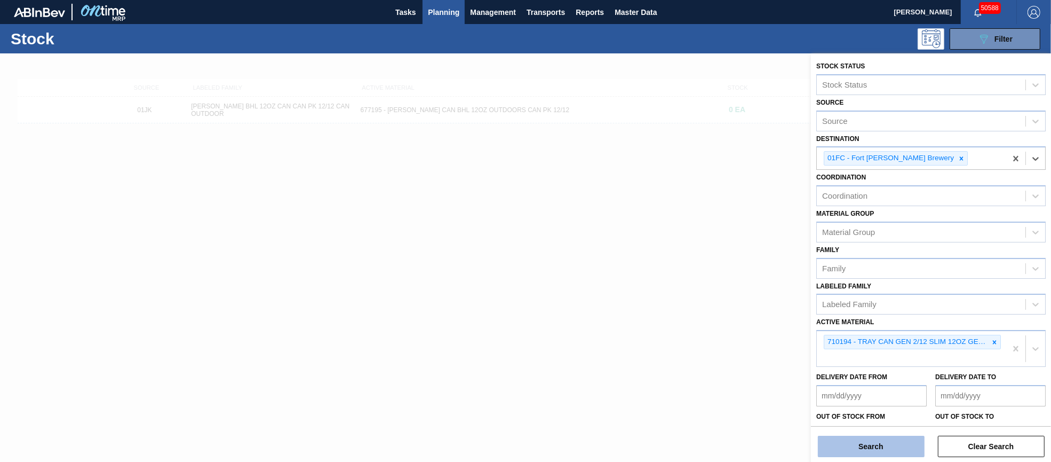
click at [867, 446] on button "Search" at bounding box center [871, 445] width 107 height 21
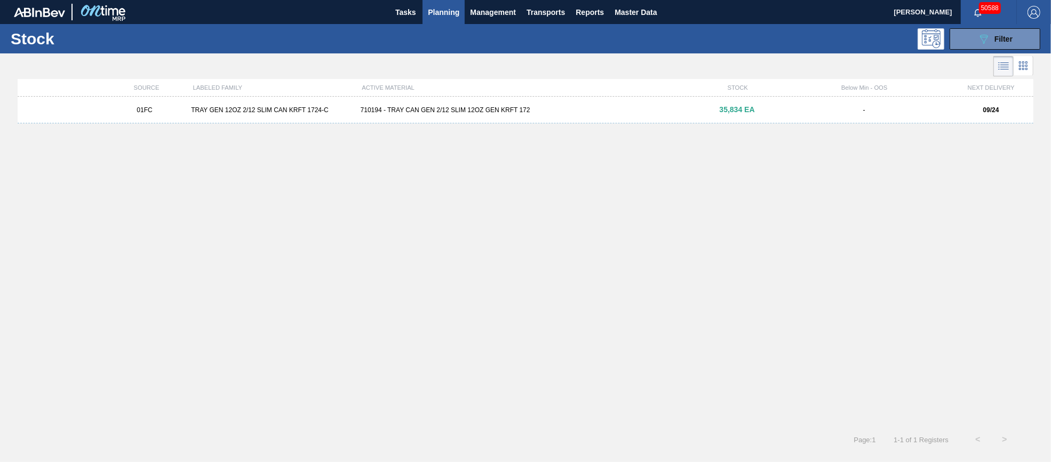
click at [469, 109] on div "710194 - TRAY CAN GEN 2/12 SLIM 12OZ GEN KRFT 172" at bounding box center [525, 109] width 339 height 7
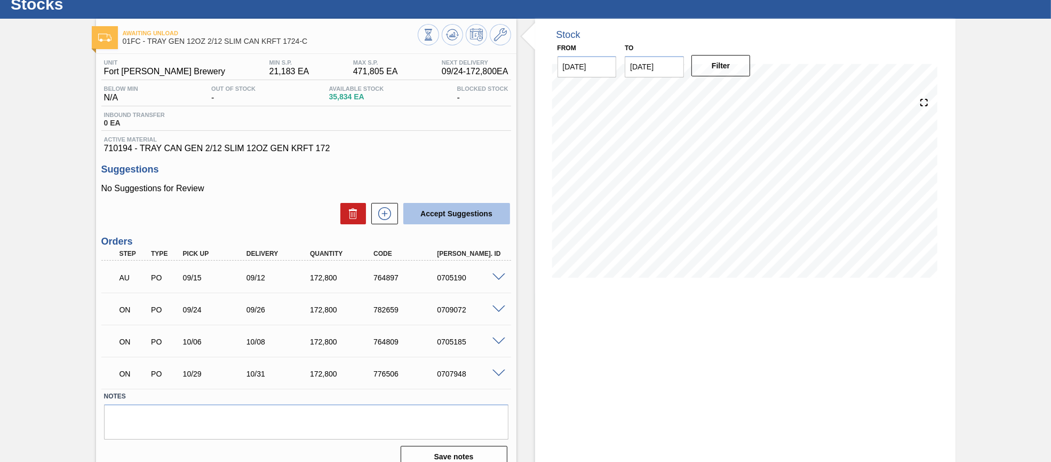
scroll to position [50, 0]
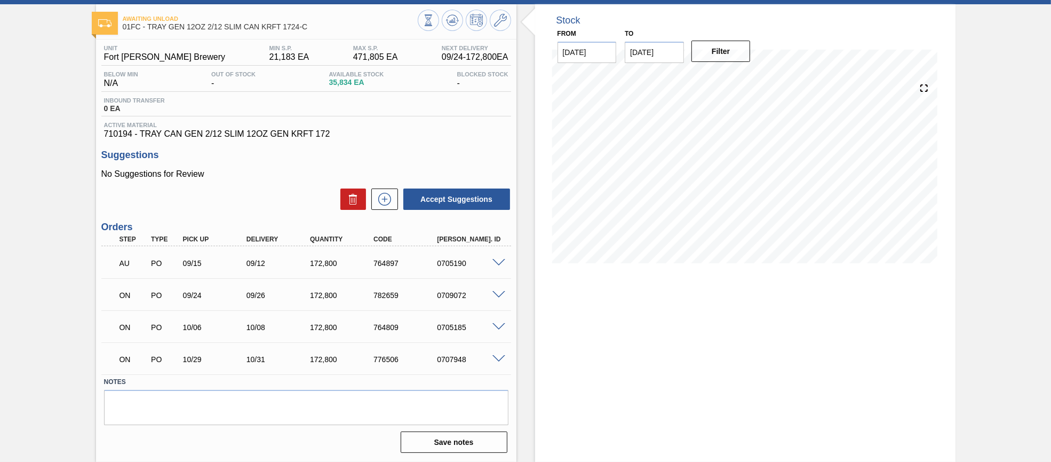
click at [497, 292] on span at bounding box center [498, 295] width 13 height 8
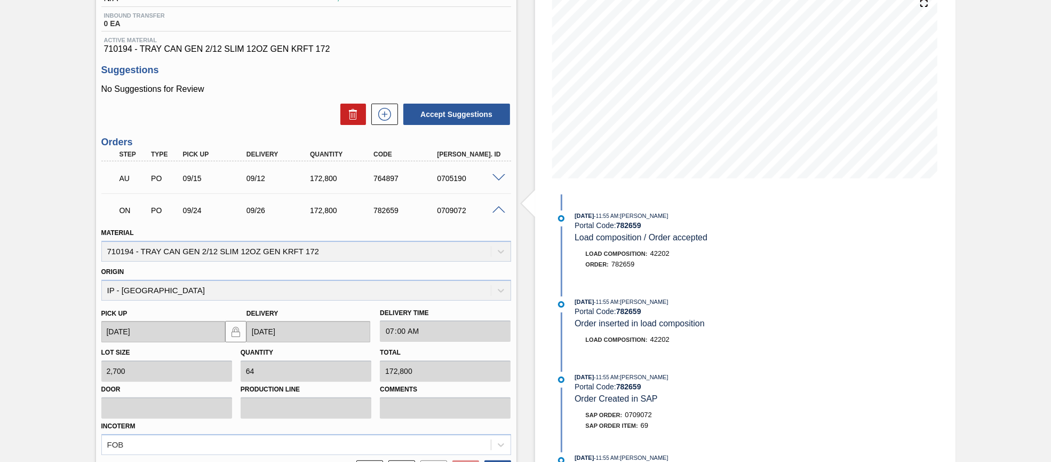
scroll to position [130, 0]
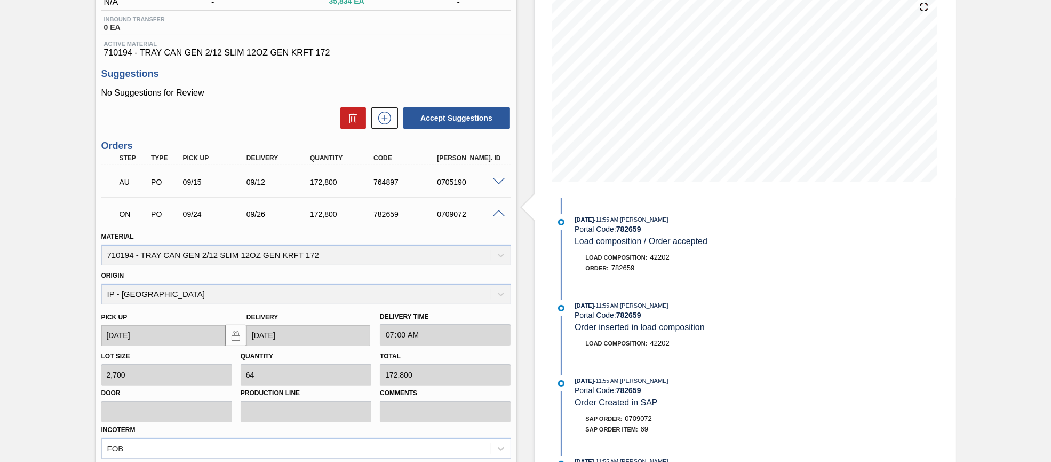
click at [498, 212] on span at bounding box center [498, 214] width 13 height 8
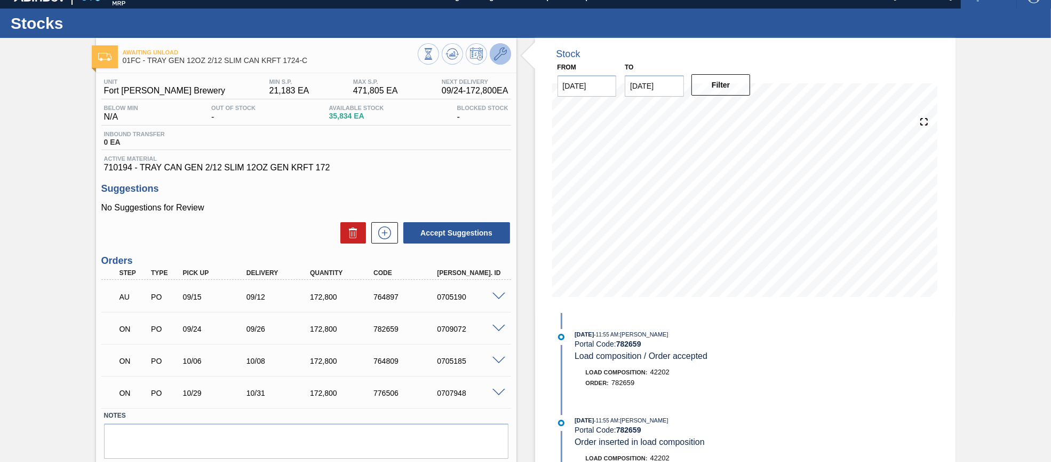
scroll to position [0, 0]
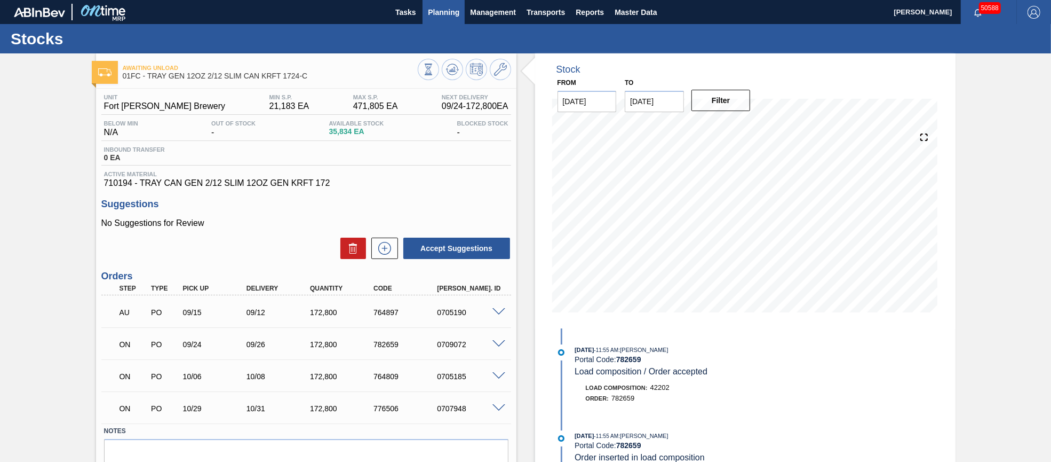
click at [441, 10] on span "Planning" at bounding box center [443, 12] width 31 height 13
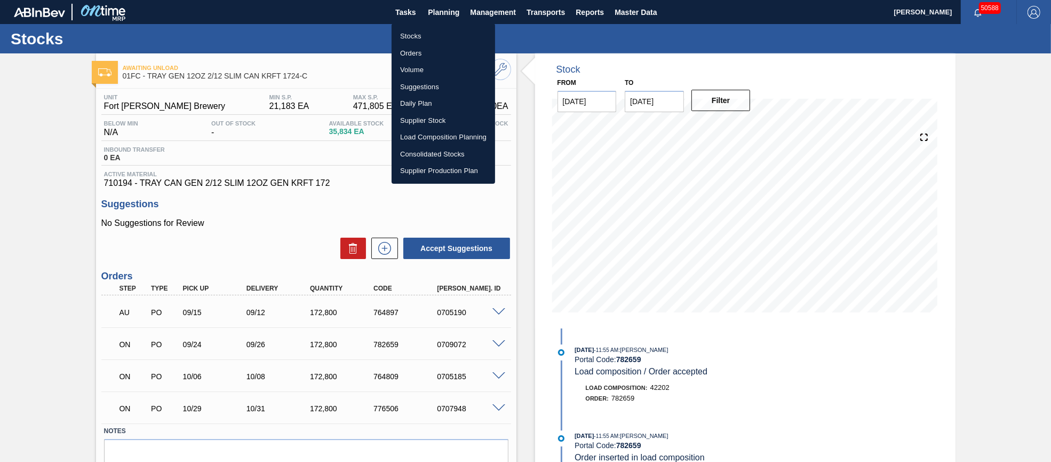
click at [417, 50] on li "Orders" at bounding box center [444, 53] width 104 height 17
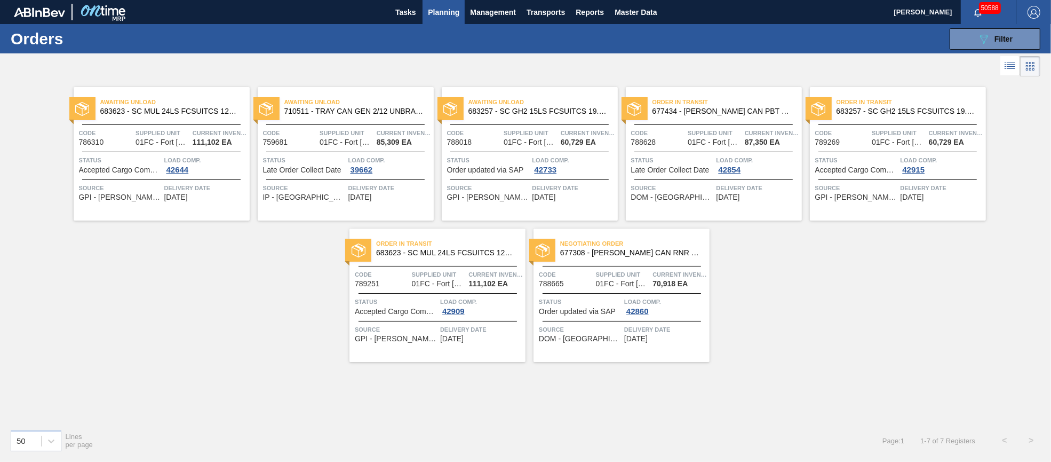
click at [345, 146] on div "Awaiting Unload 710511 - TRAY CAN GEN 2/12 UNBRANDED 12OZ NO PRT Code 759681 Su…" at bounding box center [346, 153] width 176 height 133
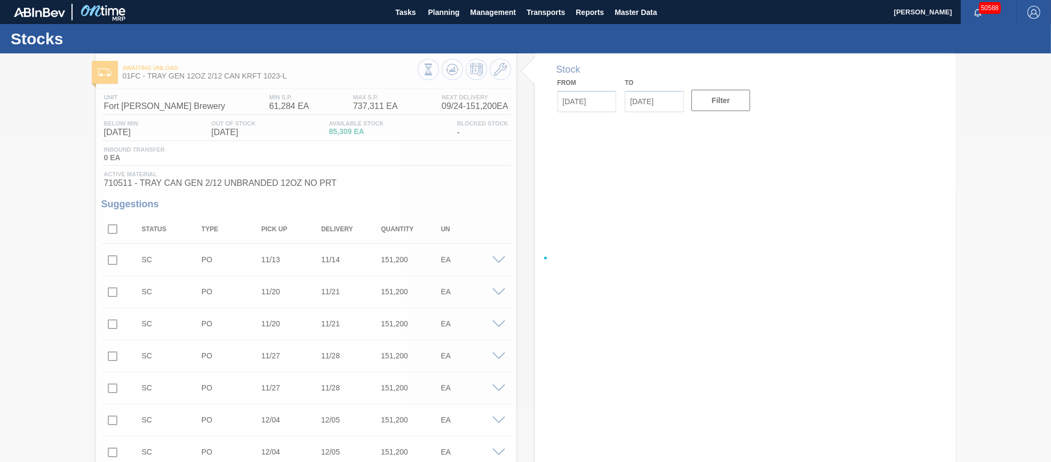
type input "[DATE]"
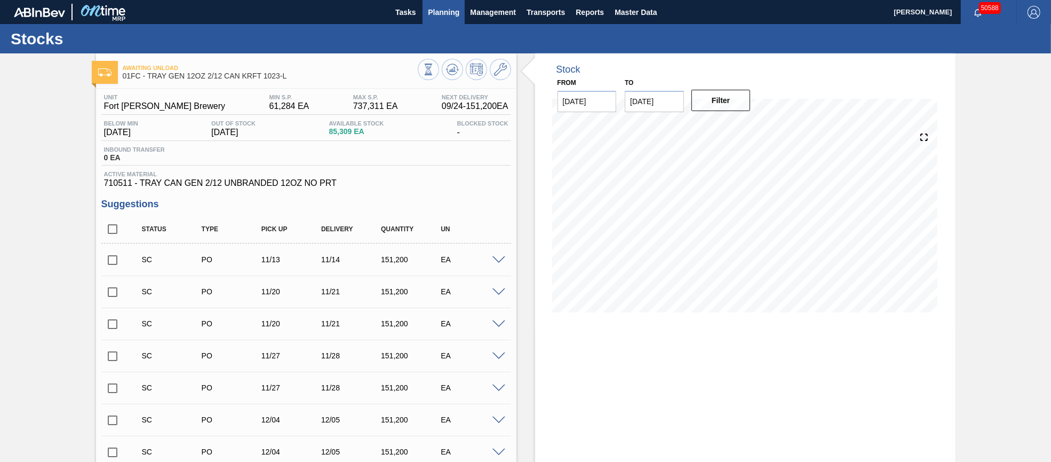
click at [446, 15] on span "Planning" at bounding box center [443, 12] width 31 height 13
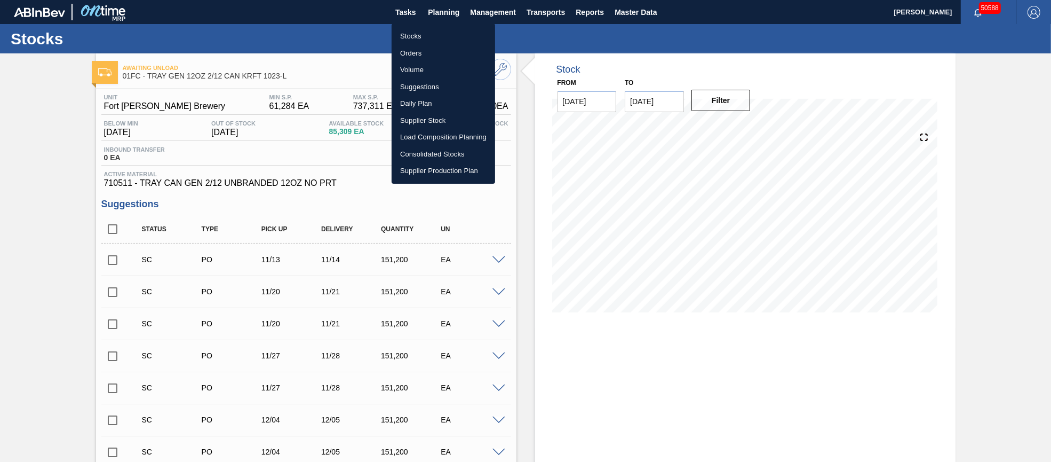
click at [422, 33] on li "Stocks" at bounding box center [444, 36] width 104 height 17
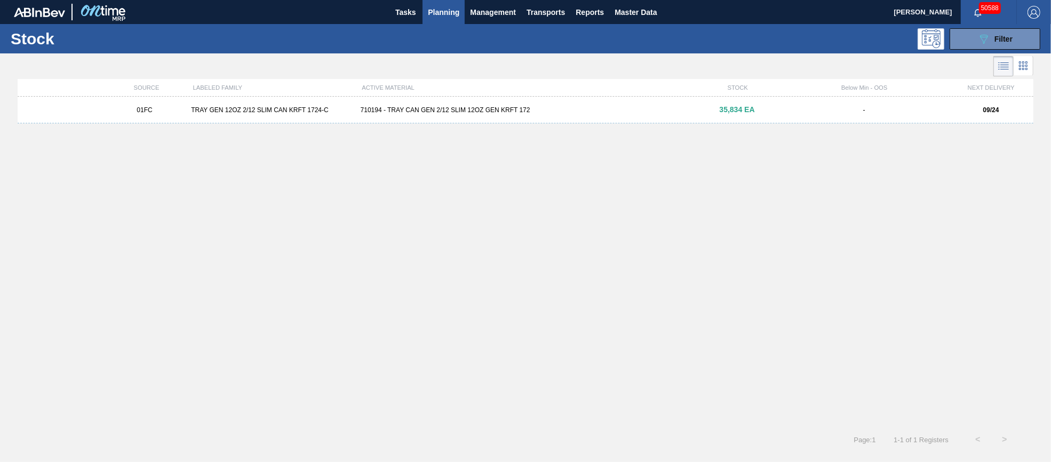
click at [441, 114] on div "01FC TRAY GEN 12OZ 2/12 SLIM CAN KRFT 1724-C 710194 - TRAY CAN GEN 2/12 SLIM 12…" at bounding box center [526, 110] width 1016 height 27
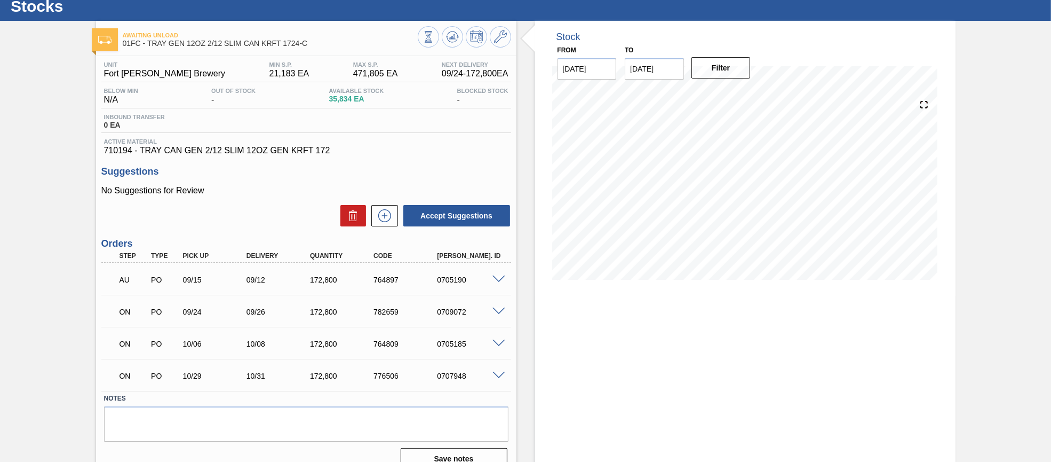
scroll to position [50, 0]
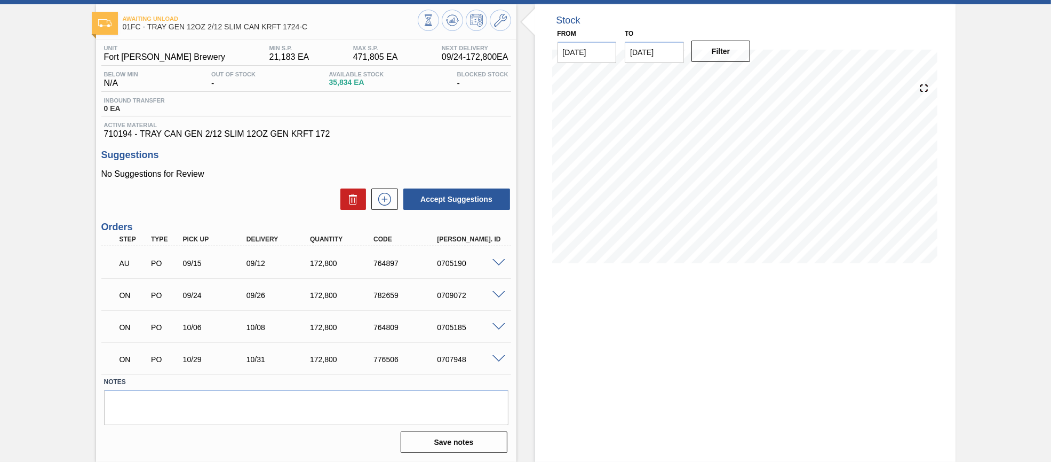
click at [498, 295] on span at bounding box center [498, 295] width 13 height 8
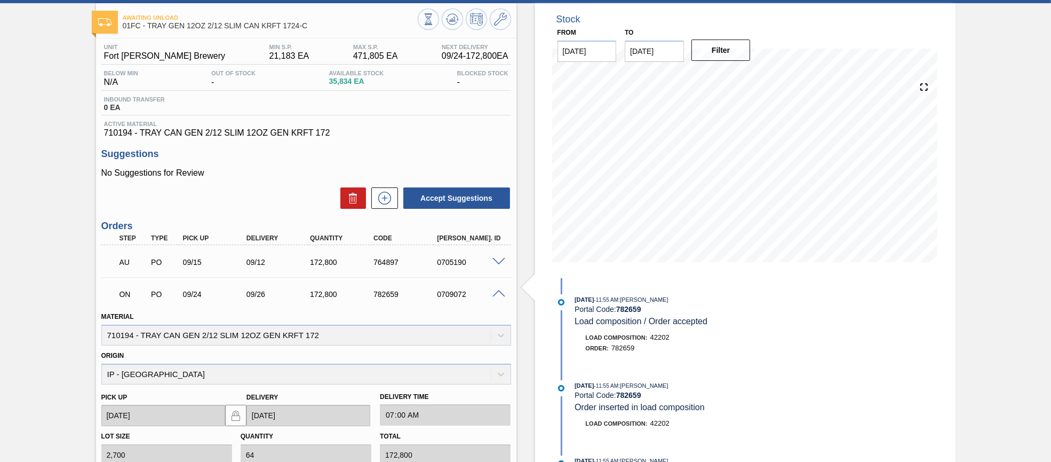
click at [497, 291] on span at bounding box center [498, 294] width 13 height 8
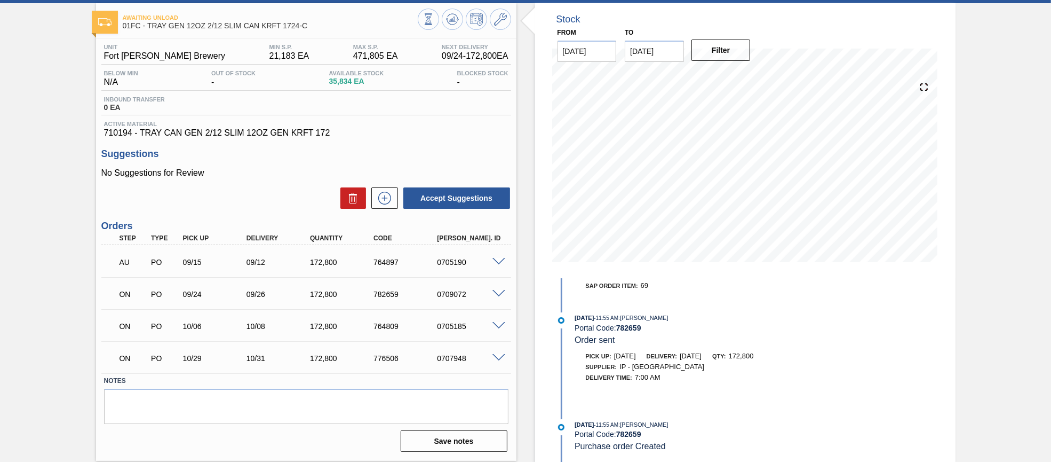
scroll to position [0, 0]
